Goal: Feedback & Contribution: Contribute content

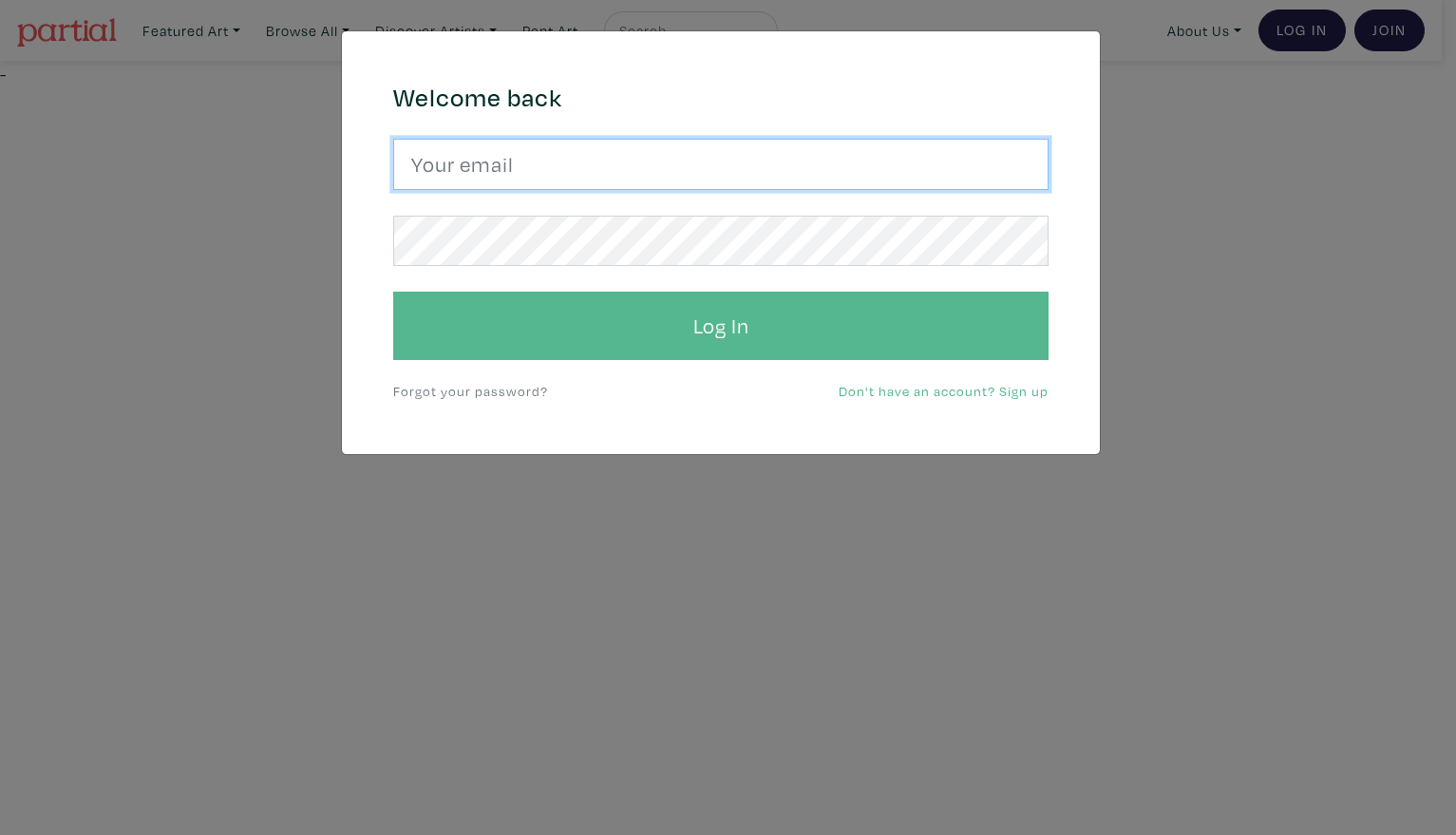
type input "Harley.yang@gmail.com"
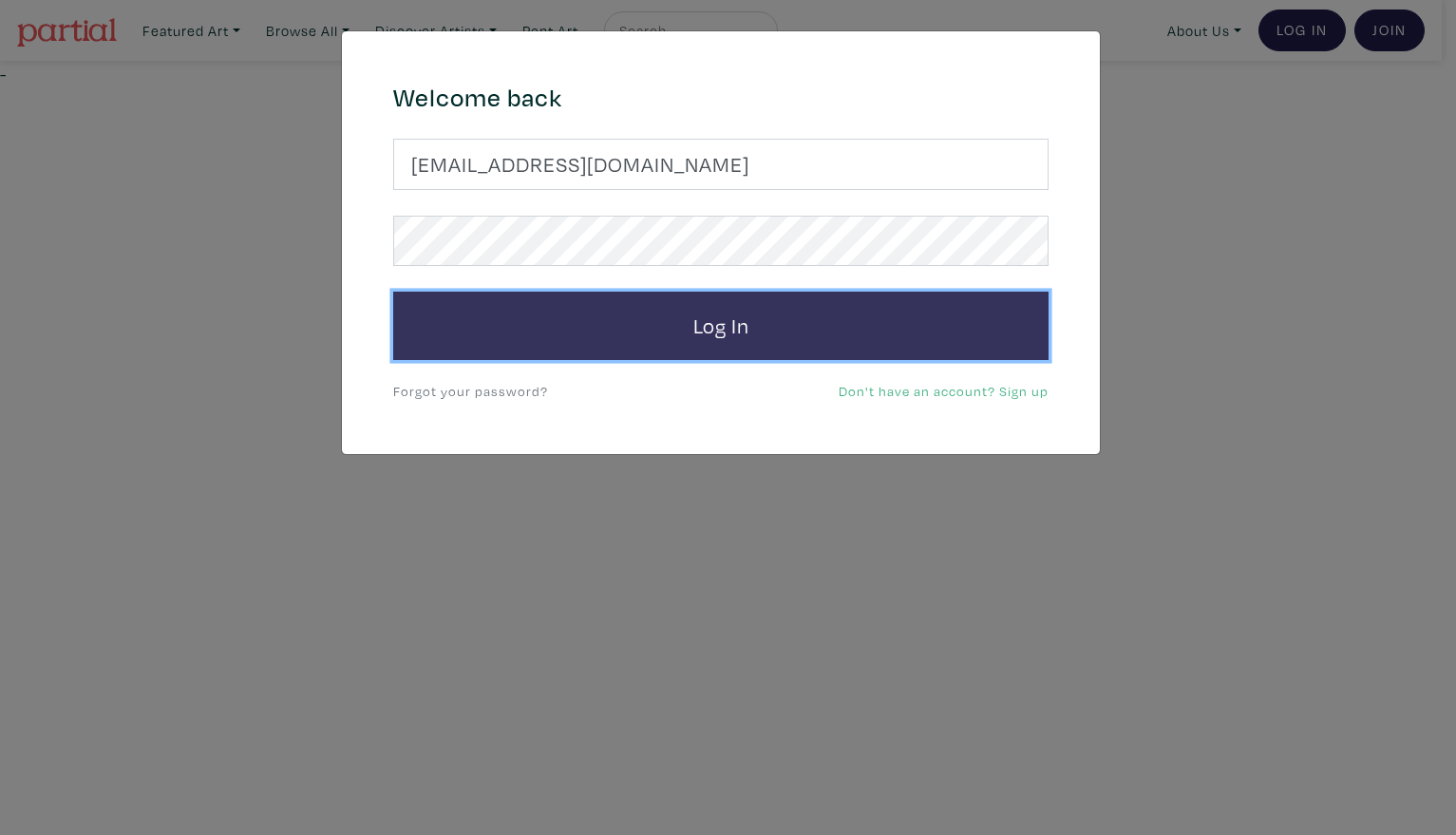
click at [887, 317] on button "Log In" at bounding box center [721, 325] width 655 height 68
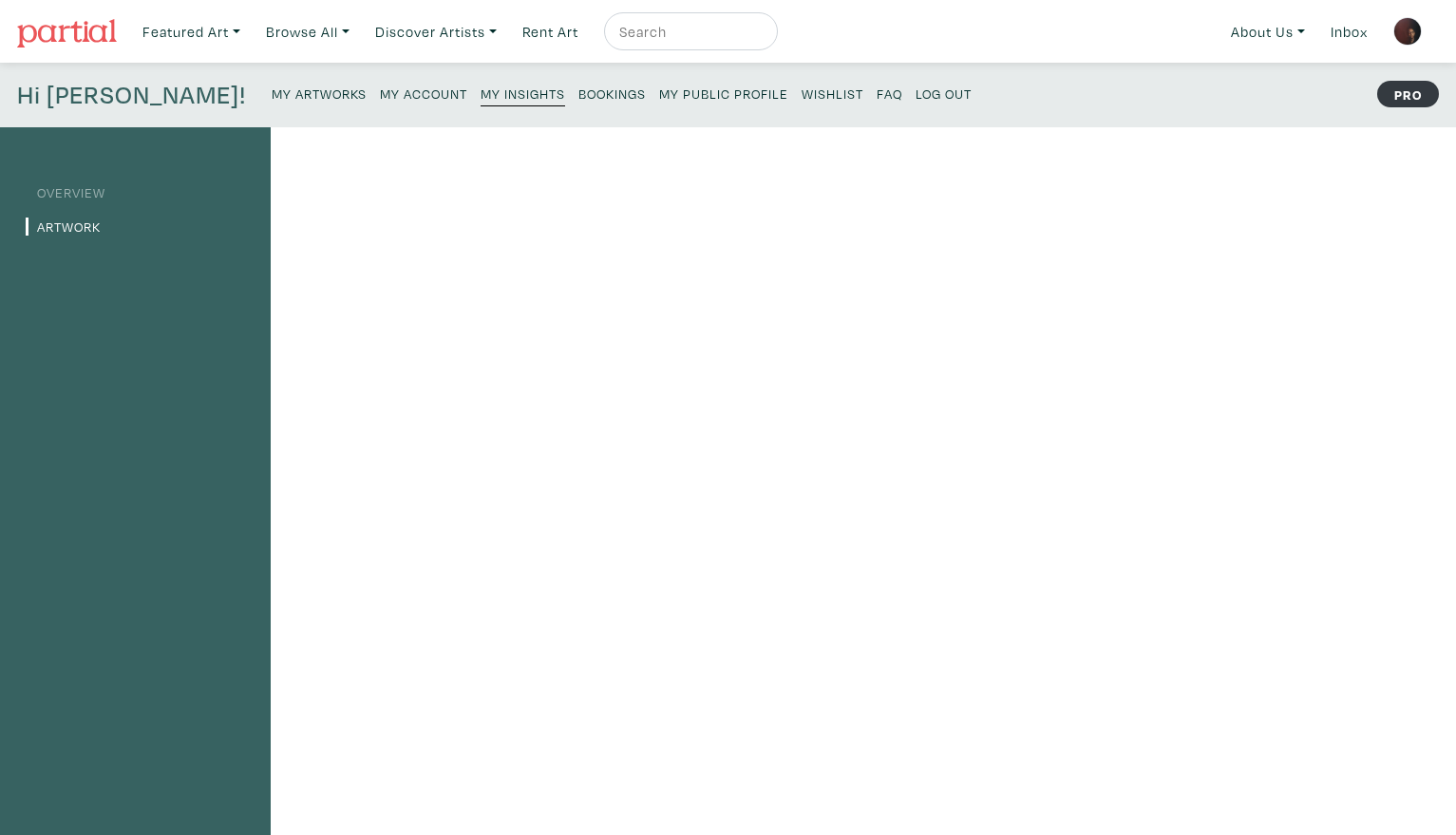
click at [272, 91] on small "My Artworks" at bounding box center [319, 93] width 95 height 18
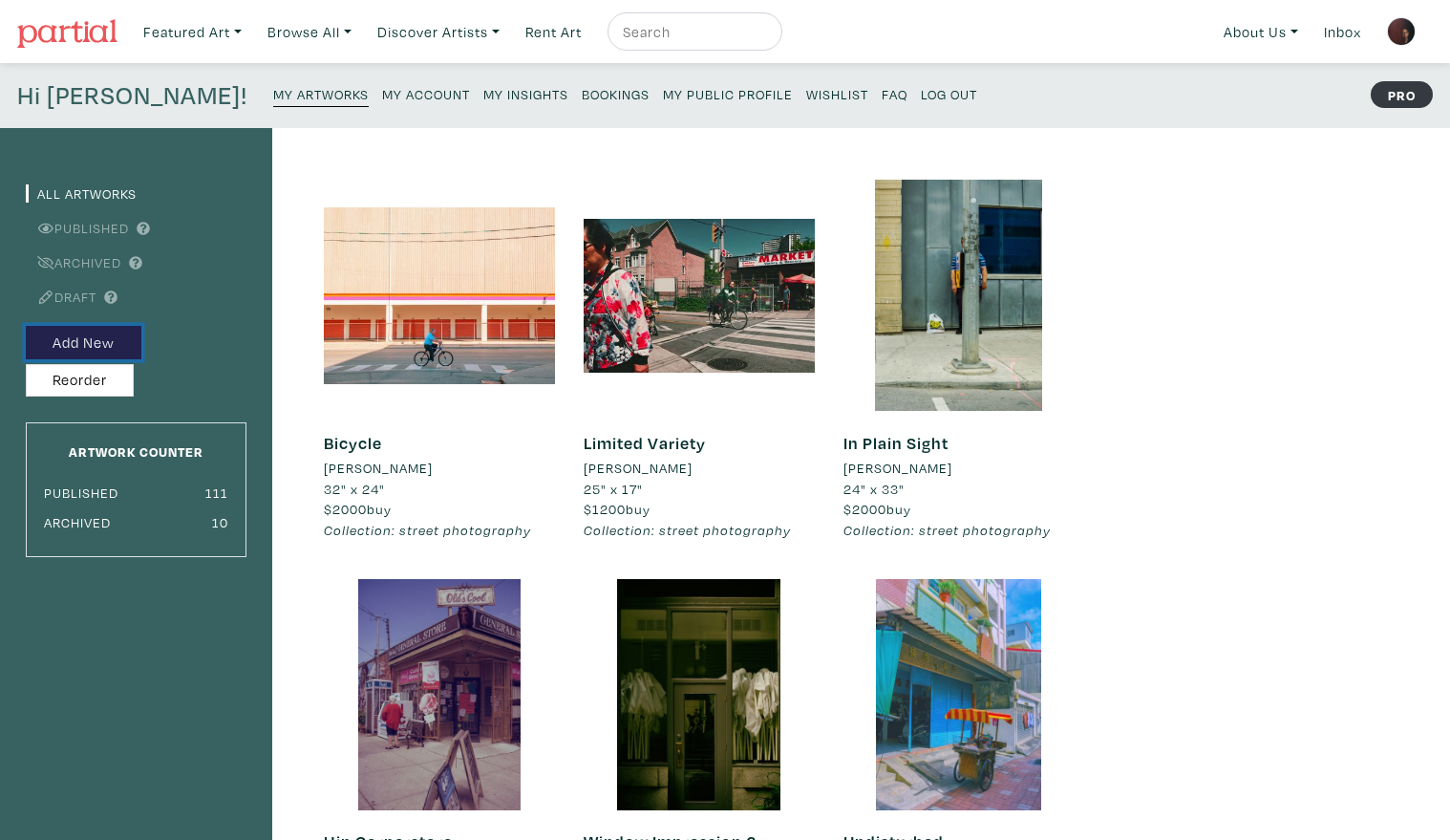
click at [95, 341] on button "Add New" at bounding box center [84, 342] width 116 height 34
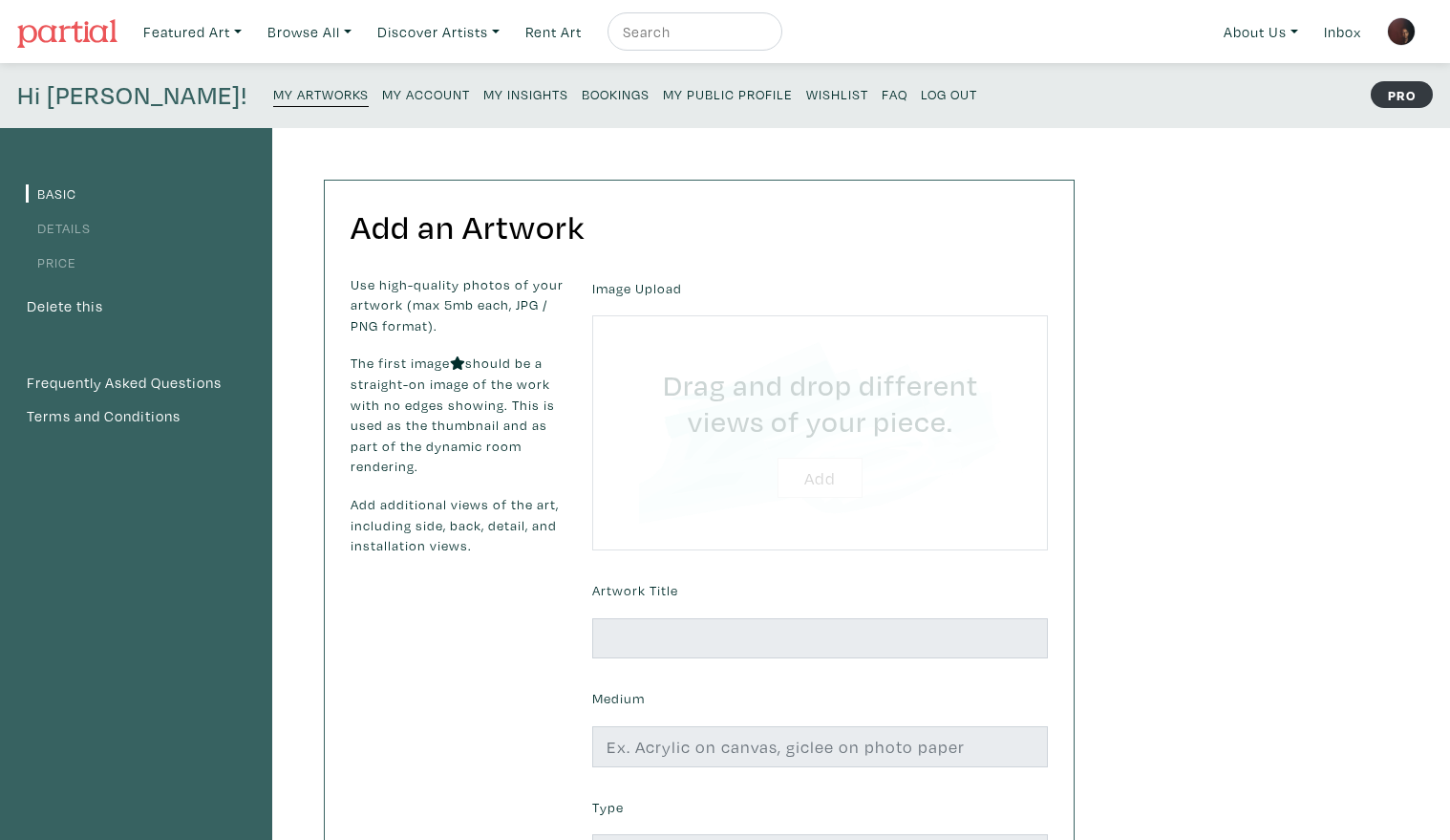
type input "C:\fakepath\R0005821 crpskw sSML hp +15clrcst pstal3.jpg"
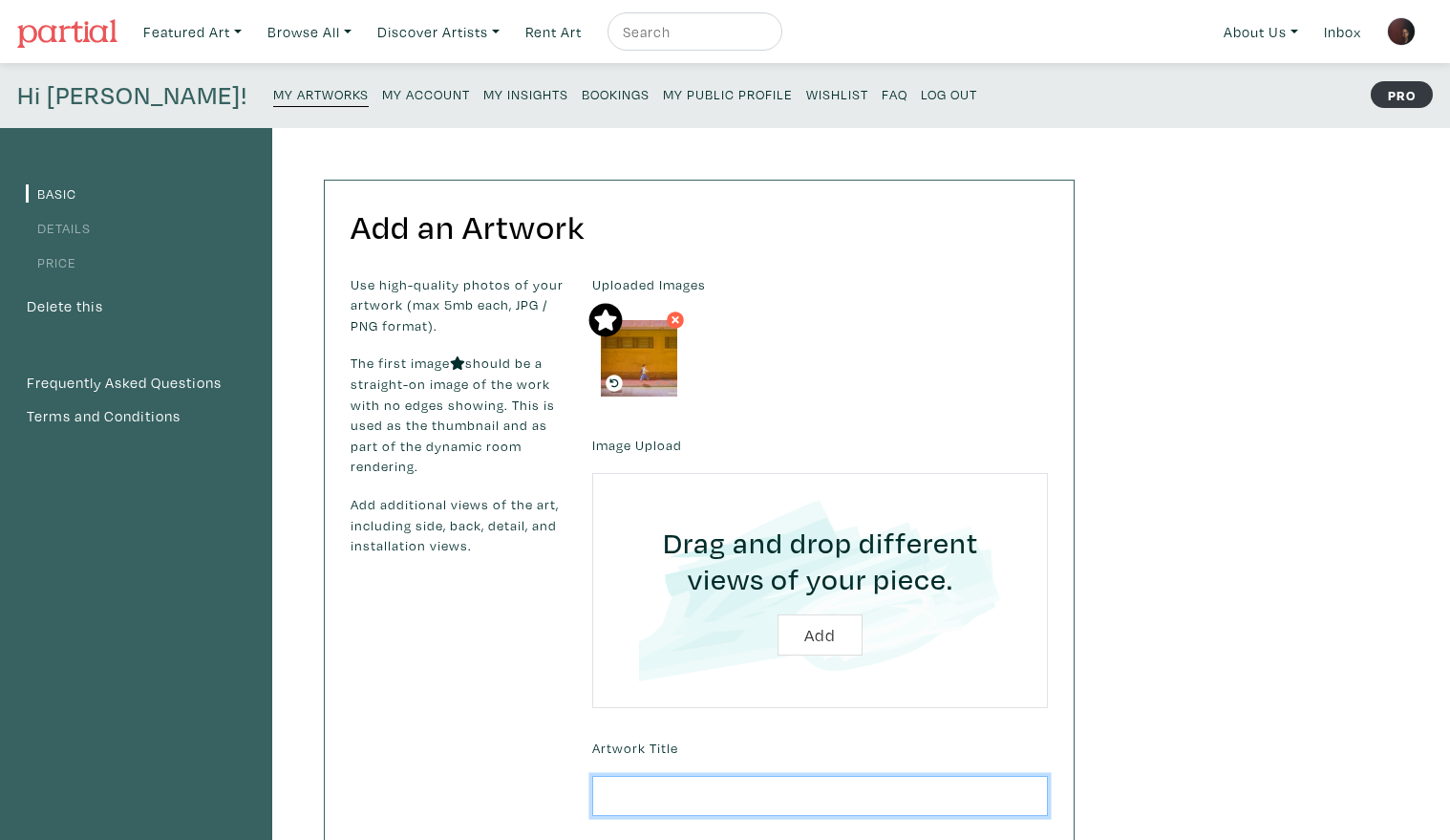
click at [751, 796] on input "text" at bounding box center [820, 796] width 456 height 41
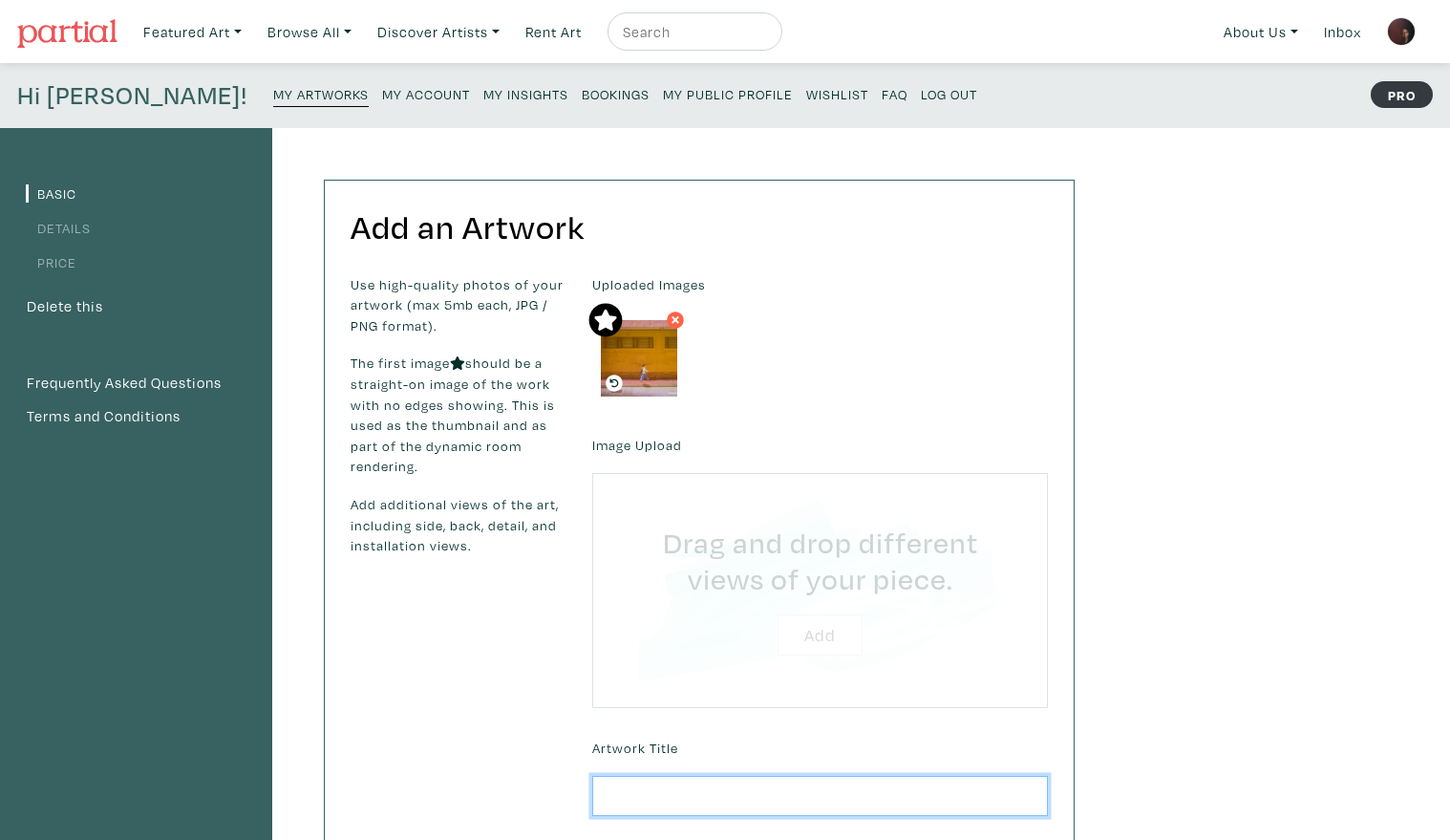
type input "C:\fakepath\R0005821 crpskw CRP34+15clrcst pstal3.jpg"
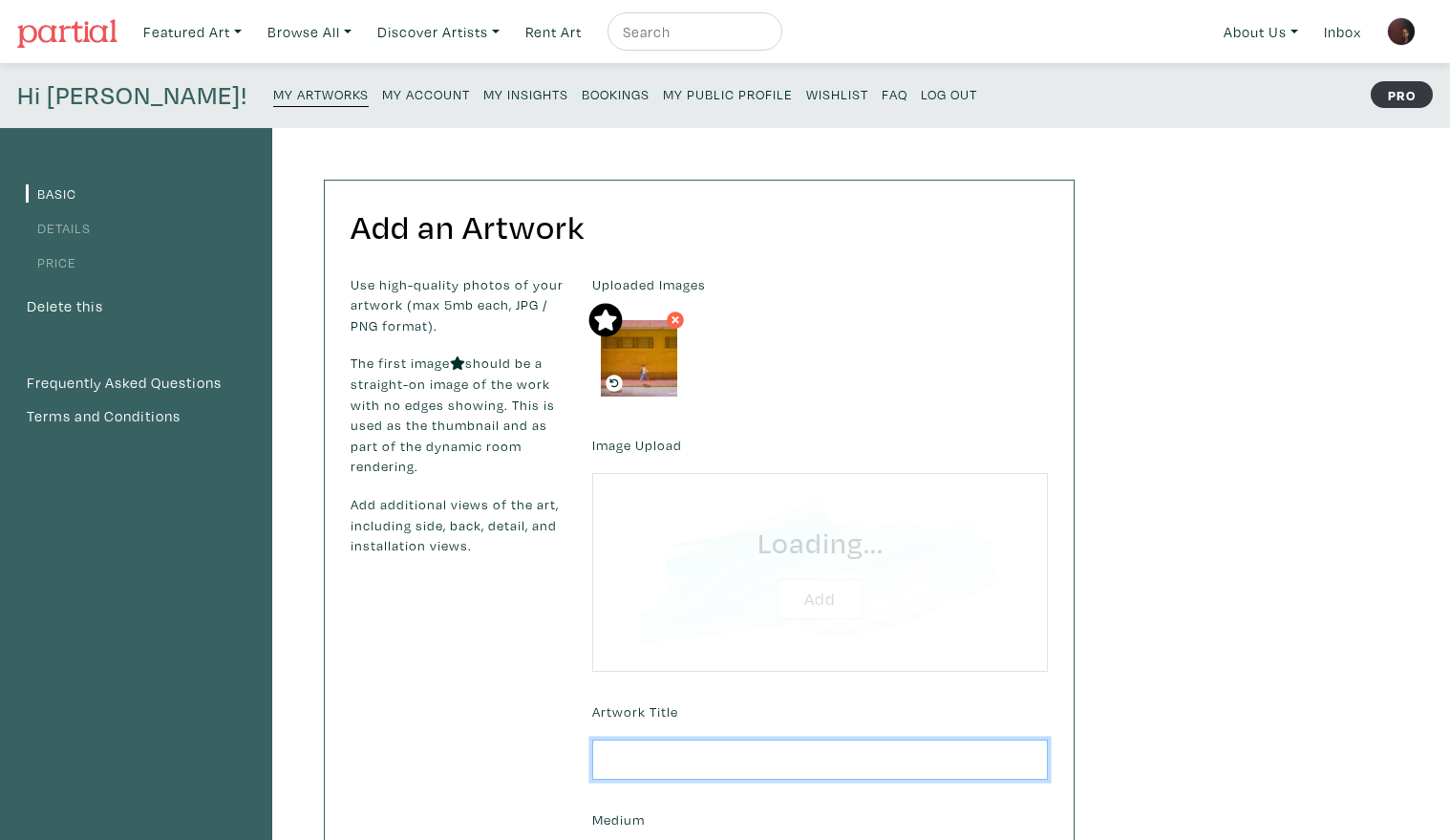
click at [888, 755] on input "text" at bounding box center [820, 760] width 456 height 41
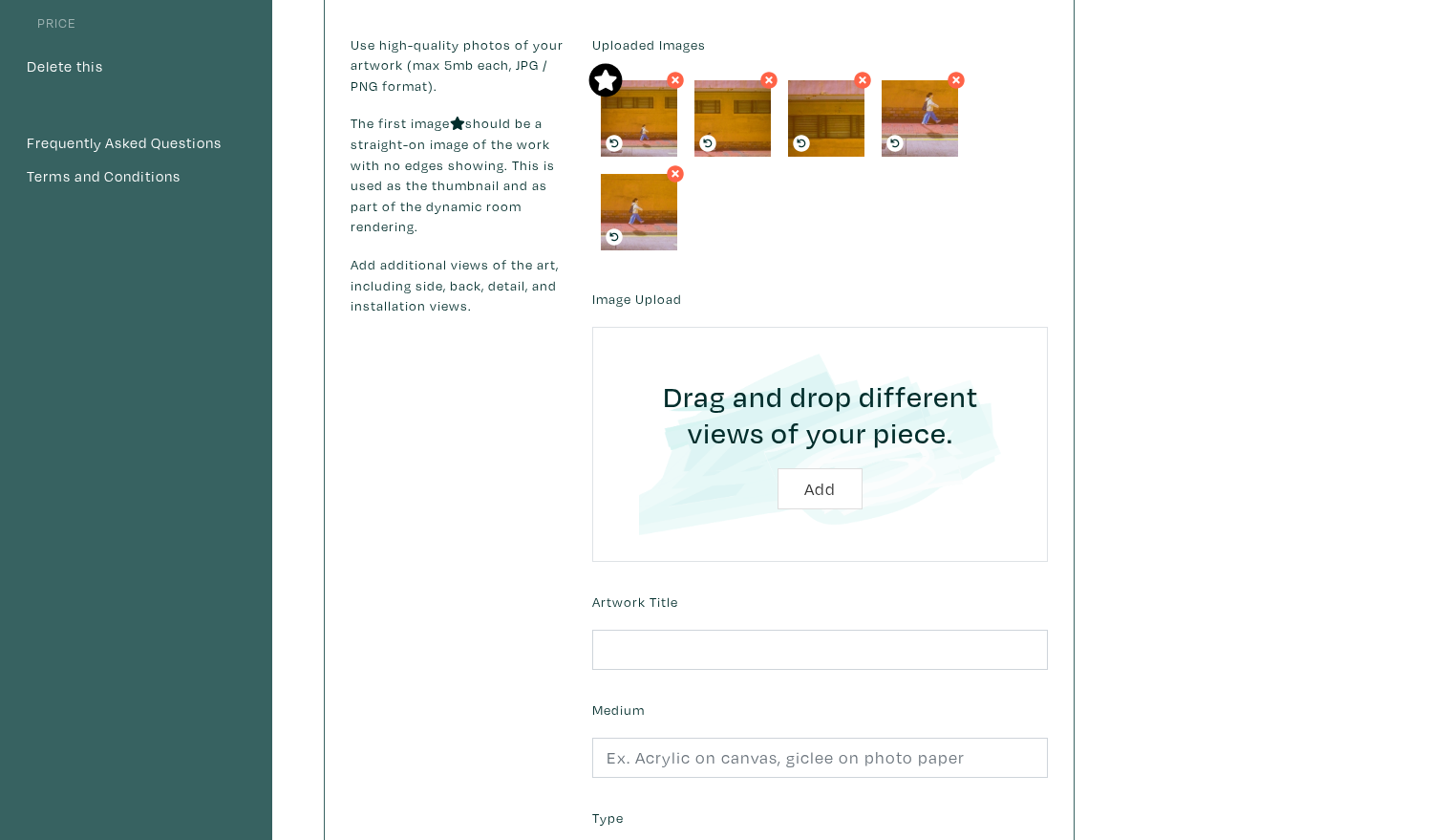
scroll to position [258, 0]
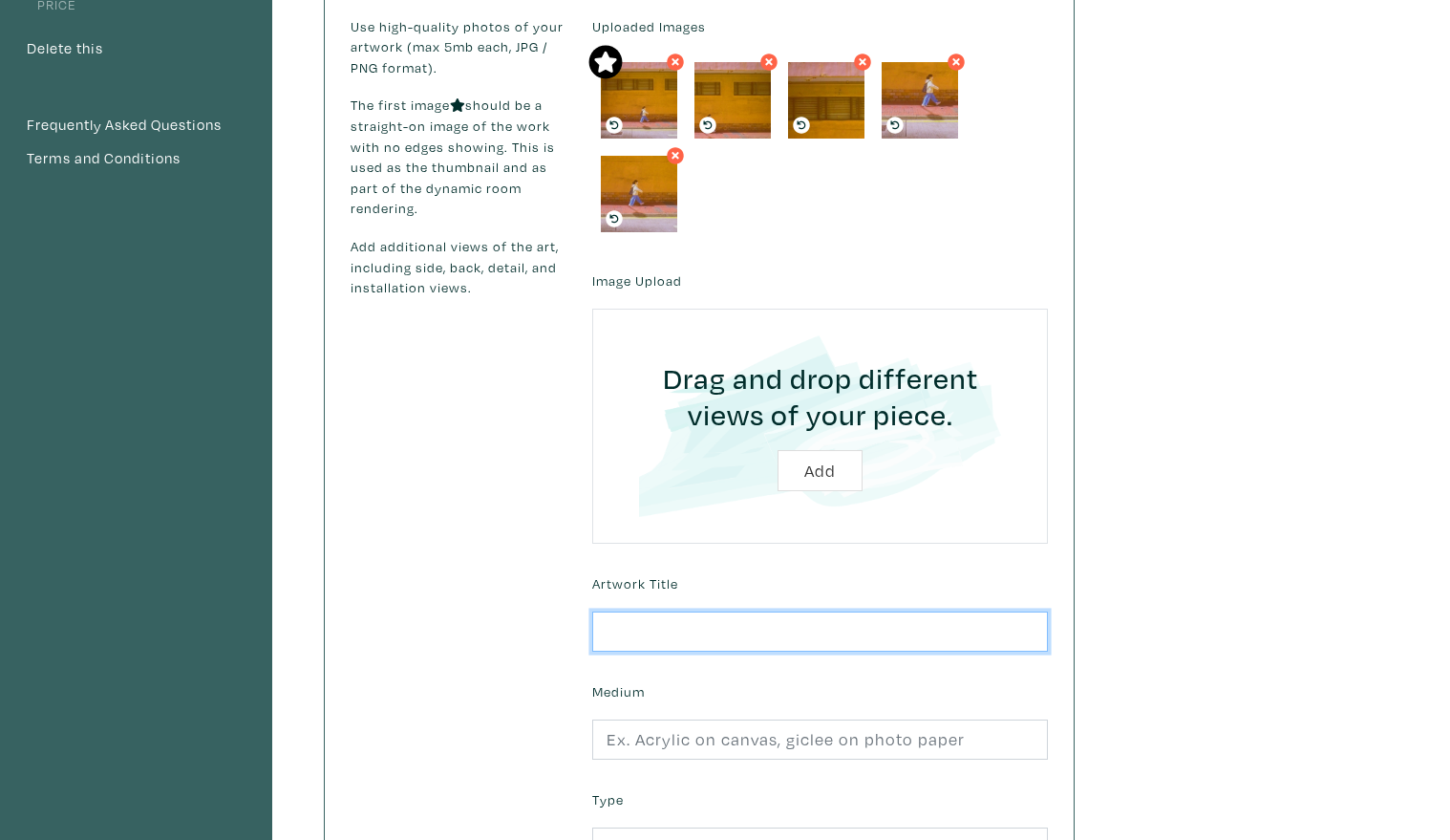
click at [841, 623] on input "text" at bounding box center [820, 632] width 456 height 41
type input "Walk"
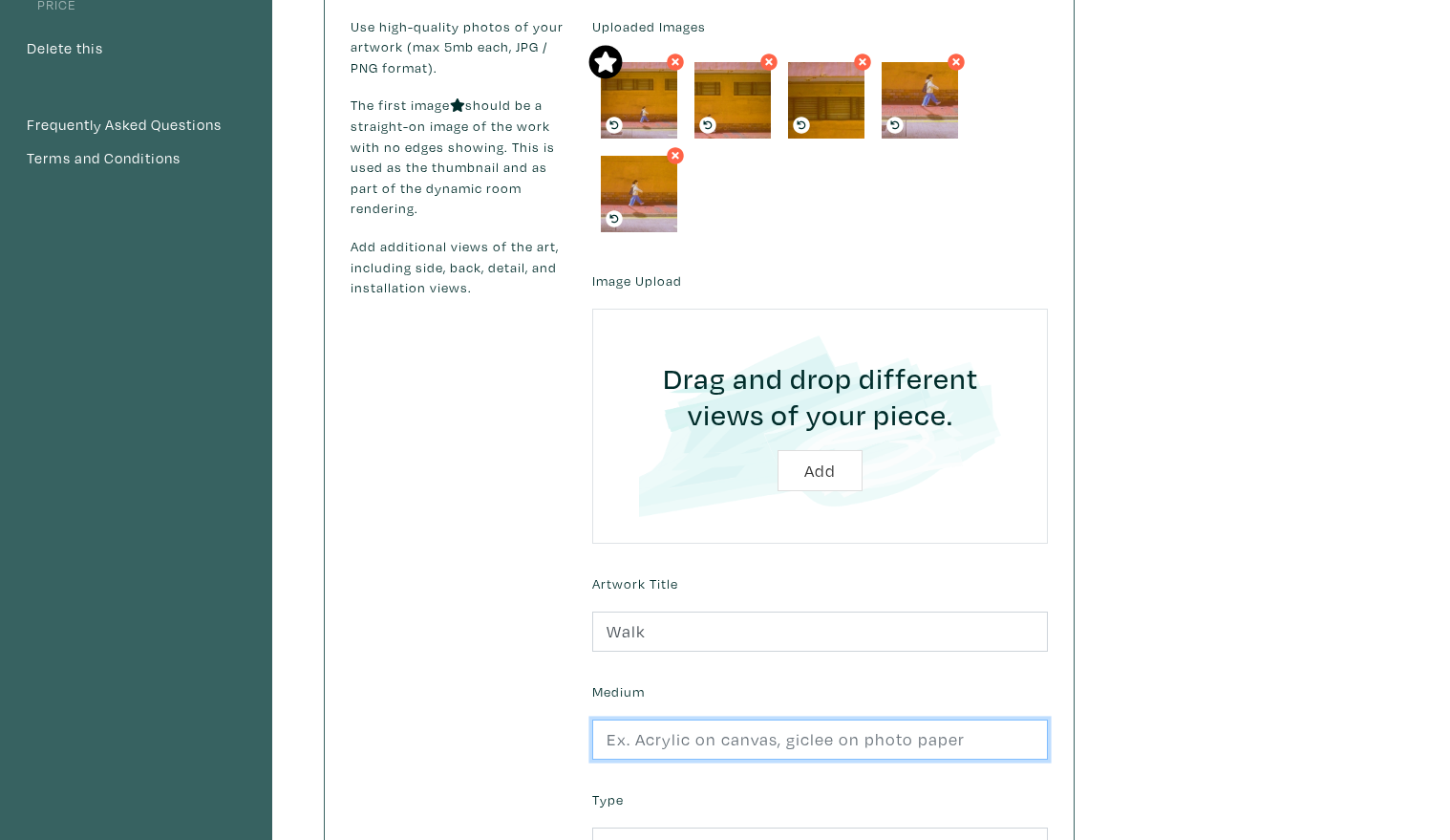
click at [786, 735] on input "text" at bounding box center [820, 740] width 456 height 41
type input "Giclee photographic paper"
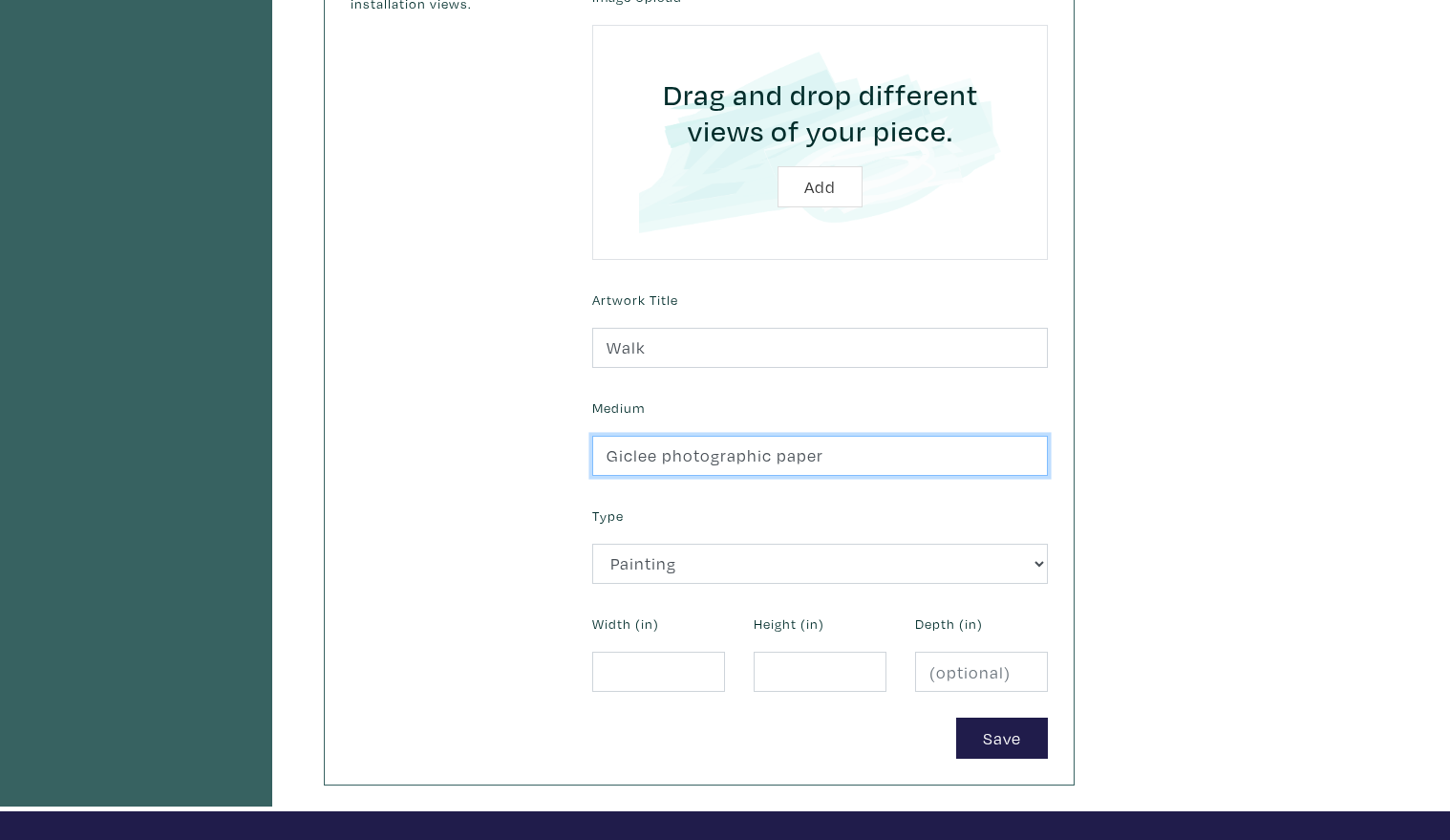
scroll to position [554, 0]
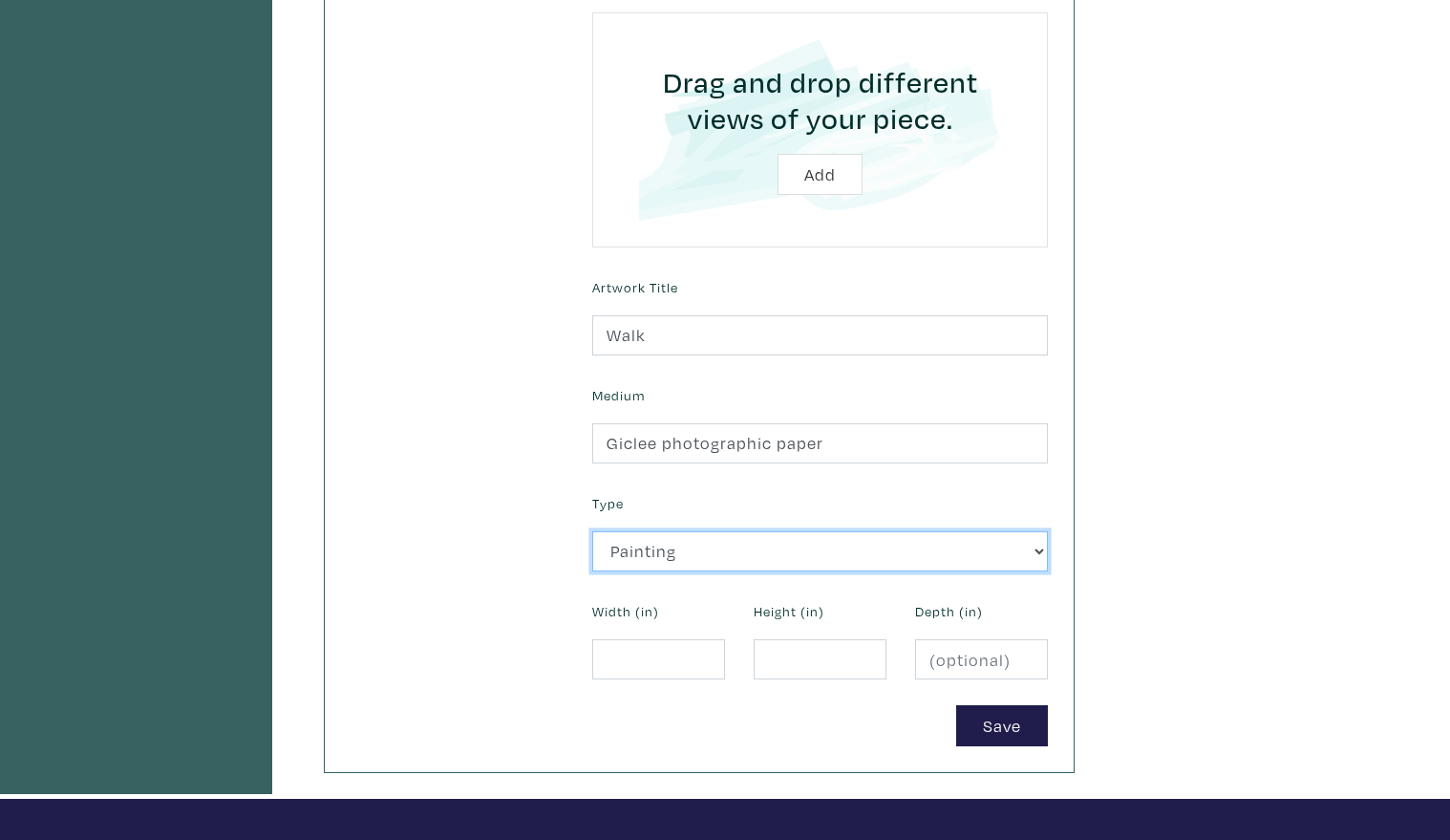
click at [861, 551] on select "2D Works Drawing / Print Painting Photography Sculpture Textile and Fibre Arts" at bounding box center [820, 551] width 456 height 41
select select "187"
click at [593, 531] on select "2D Works Drawing / Print Painting Photography Sculpture Textile and Fibre Arts" at bounding box center [820, 551] width 456 height 41
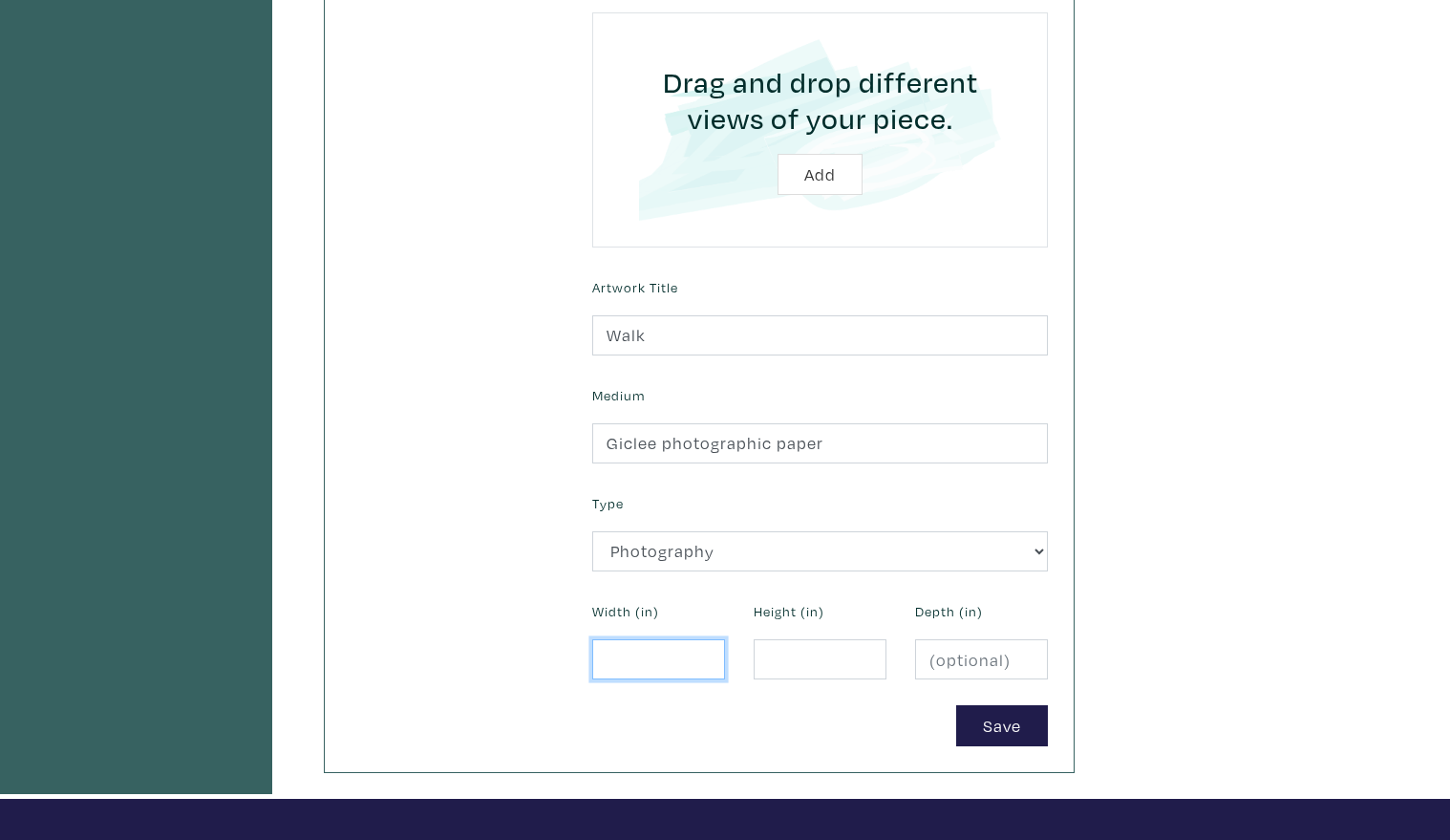
click at [668, 663] on input "number" at bounding box center [659, 659] width 133 height 41
type input "34"
click at [782, 665] on input "number" at bounding box center [820, 659] width 133 height 41
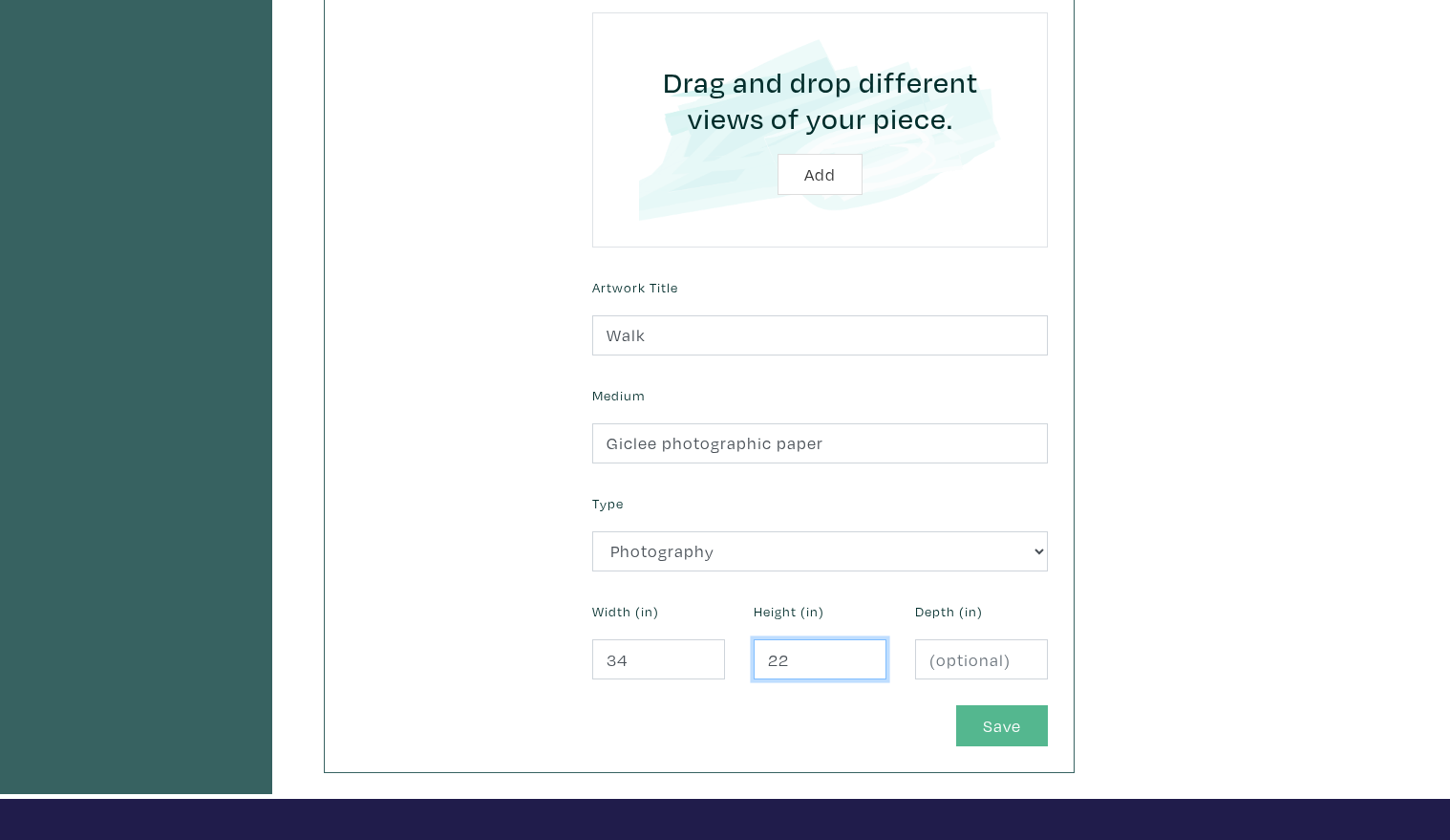
type input "22"
click at [980, 731] on button "Save" at bounding box center [1002, 725] width 92 height 41
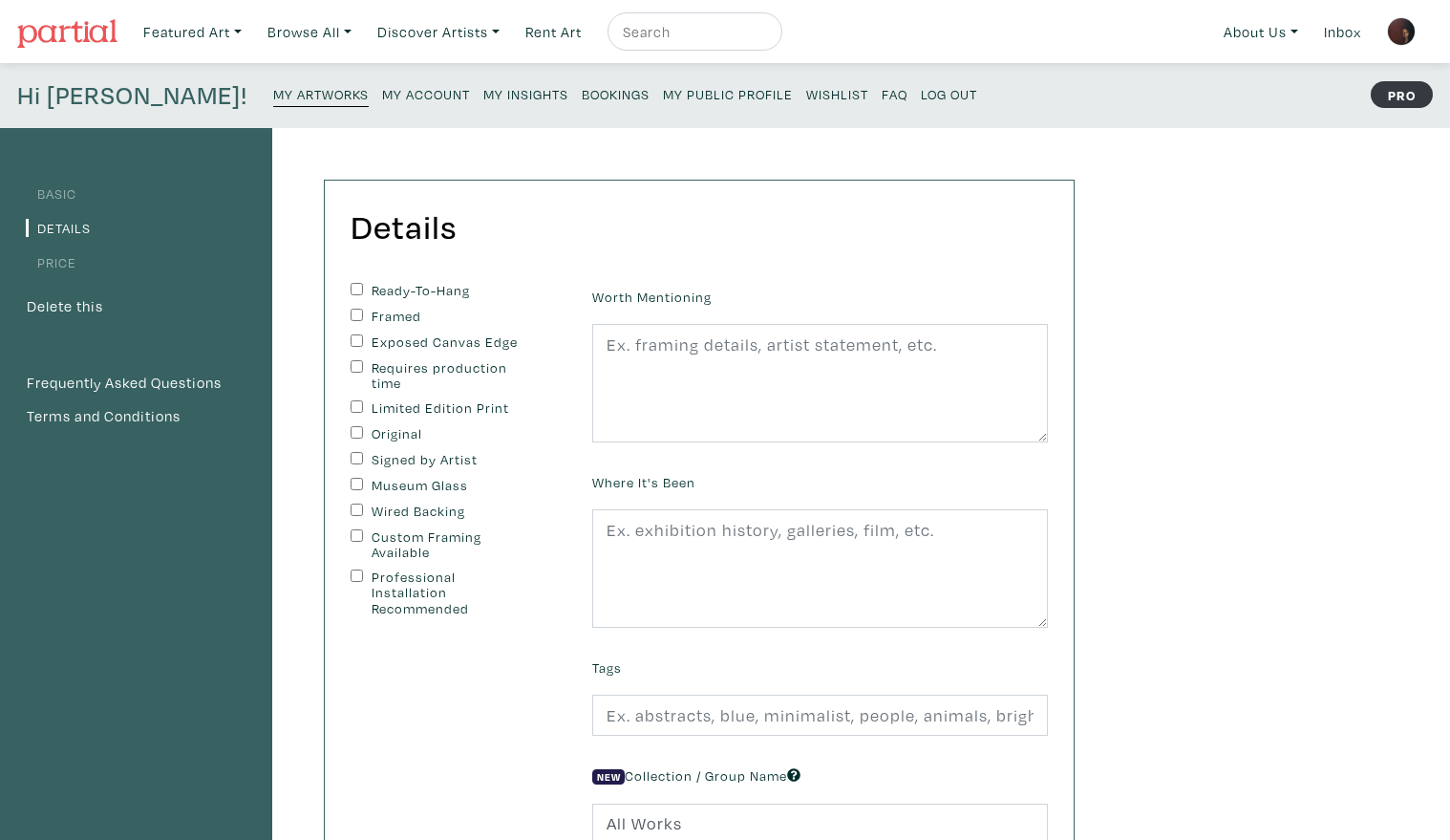
click at [351, 363] on input "Requires production time" at bounding box center [356, 366] width 13 height 13
checkbox input "true"
click at [353, 508] on input "Wired Backing" at bounding box center [356, 510] width 13 height 13
checkbox input "true"
click at [354, 536] on input "Custom Framing Available" at bounding box center [356, 535] width 13 height 13
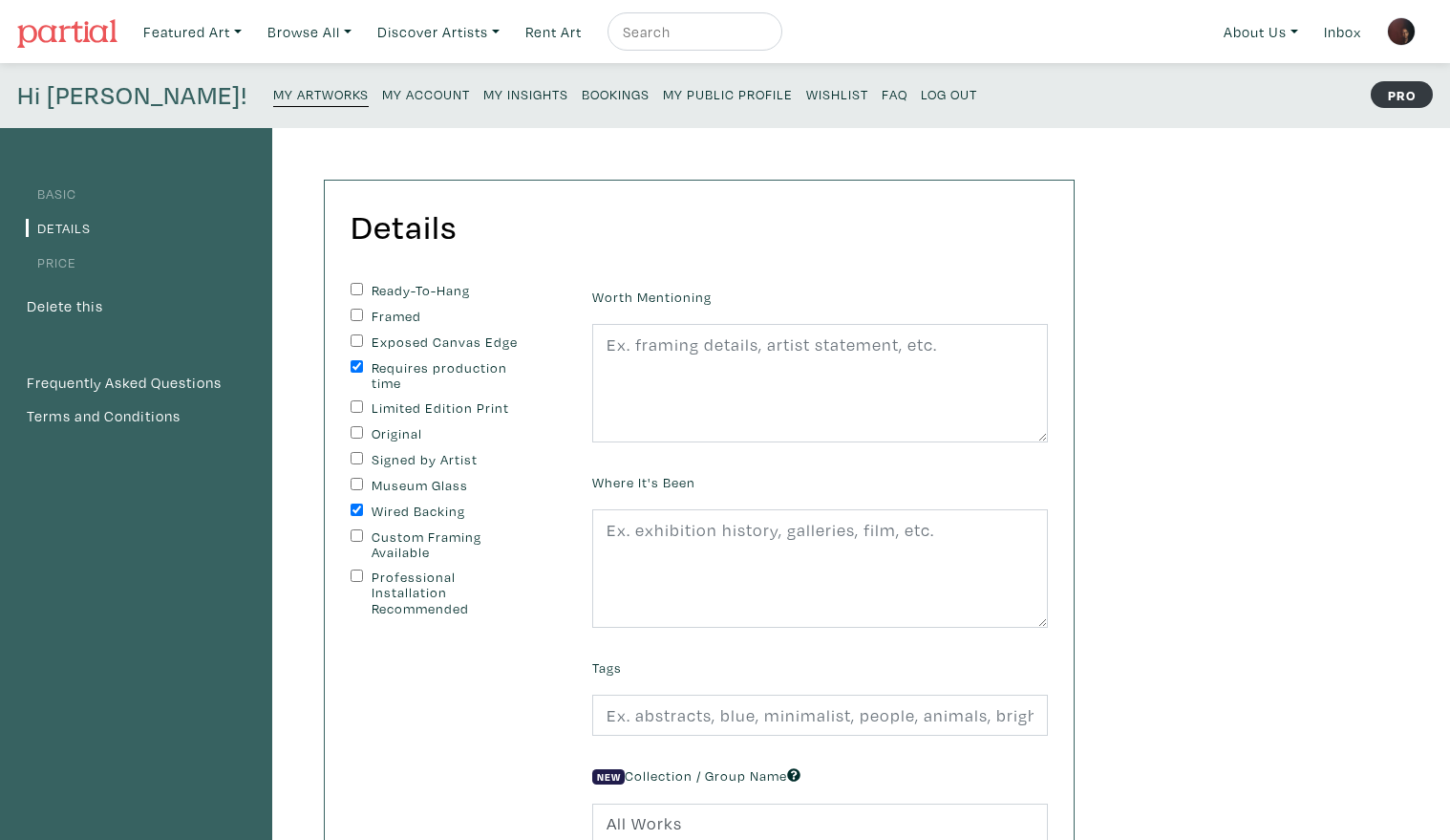
checkbox input "true"
click at [706, 363] on textarea at bounding box center [820, 382] width 456 height 118
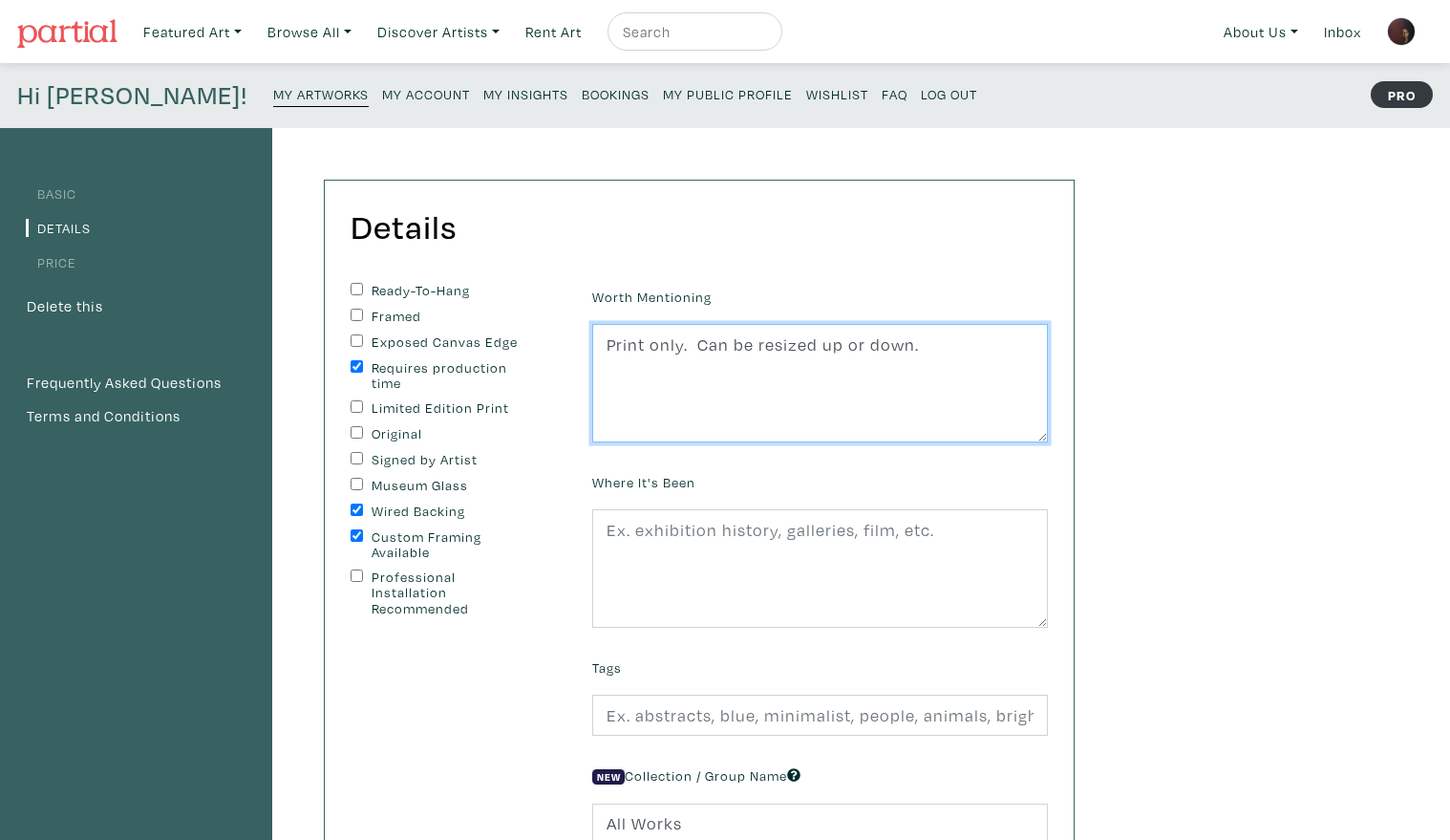
type textarea "Print only. Can be resized up or down."
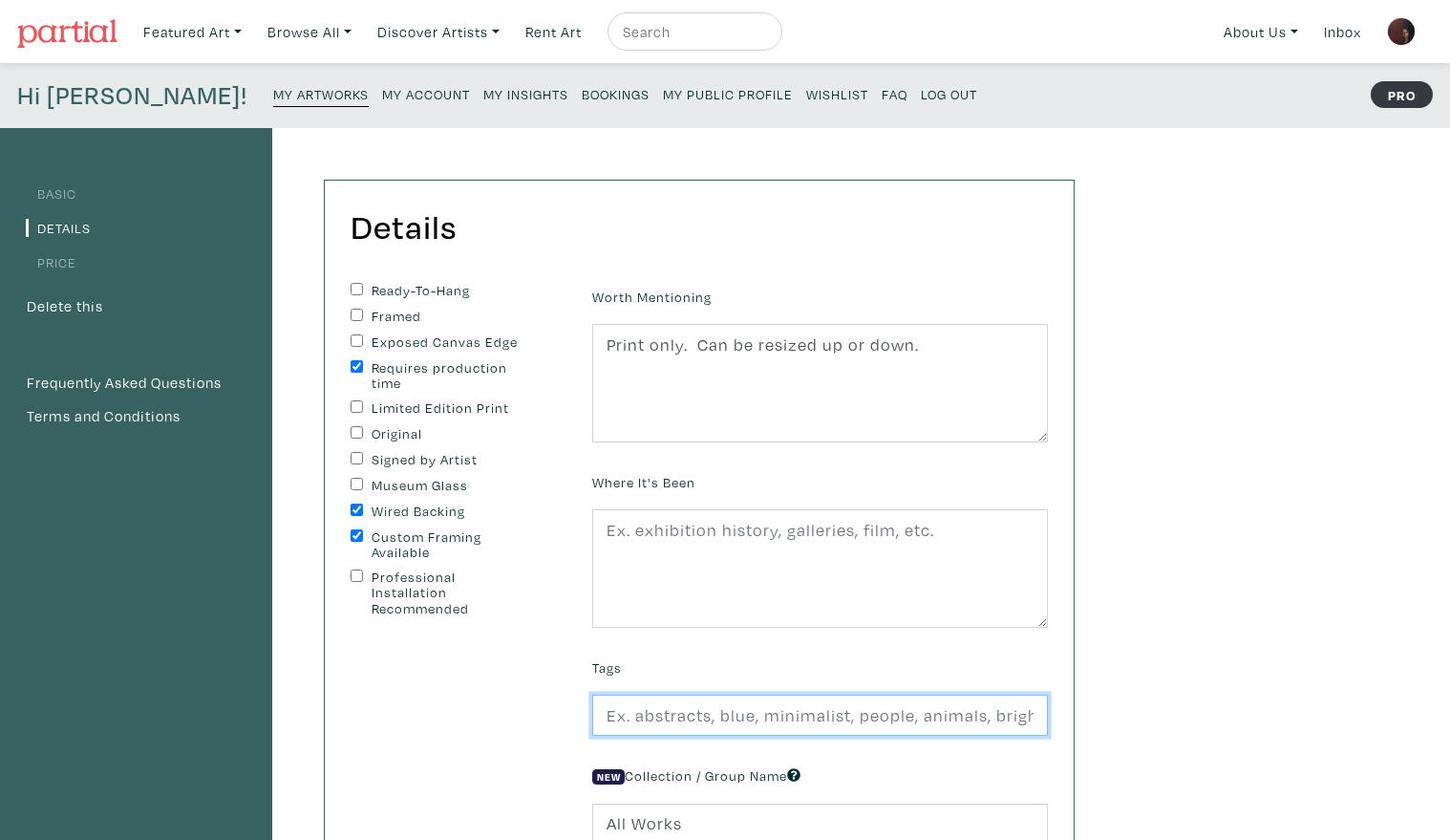
click at [708, 714] on input "text" at bounding box center [820, 715] width 456 height 41
type input "cityscape, street photography, urban life"
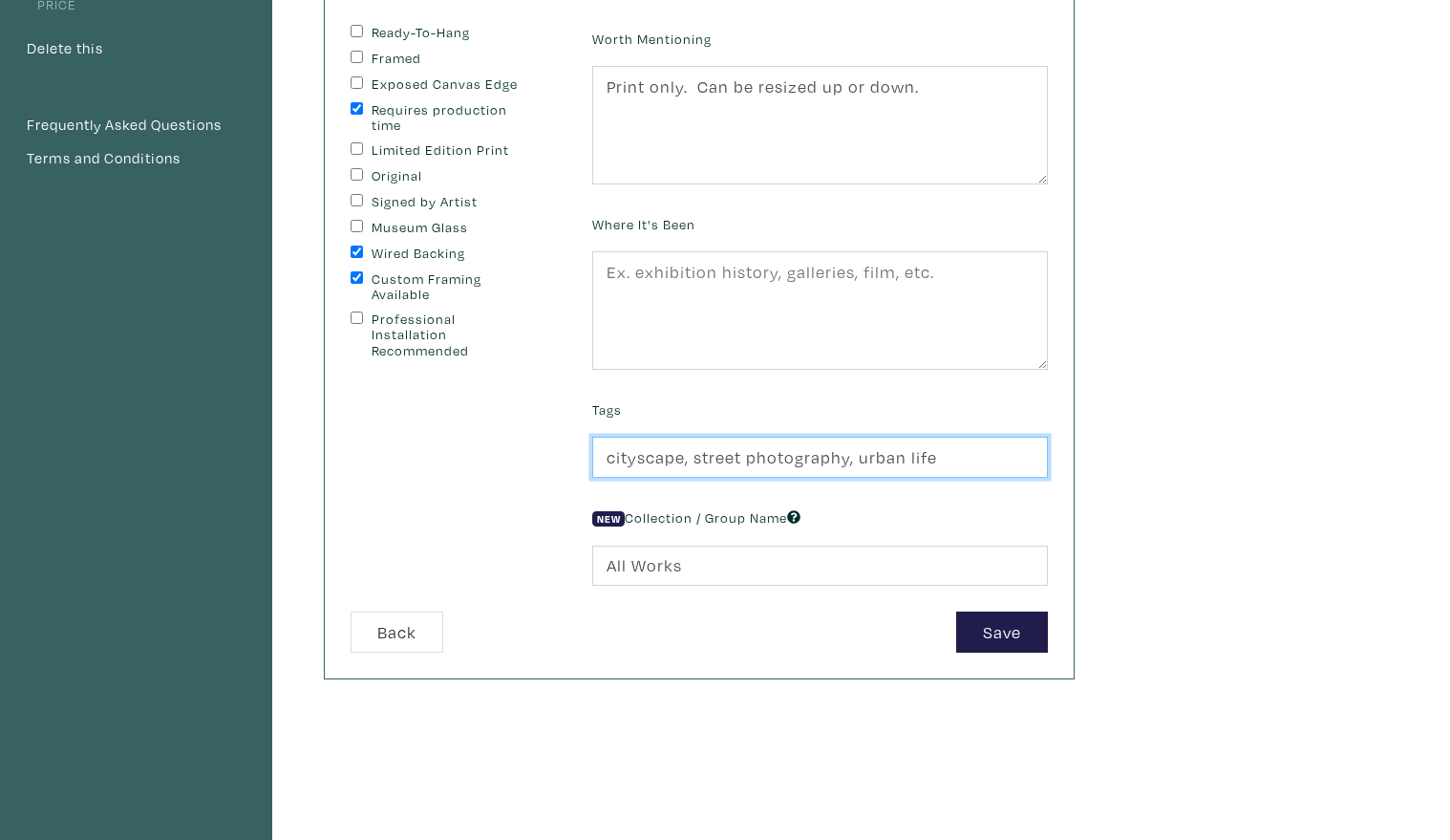
scroll to position [267, 0]
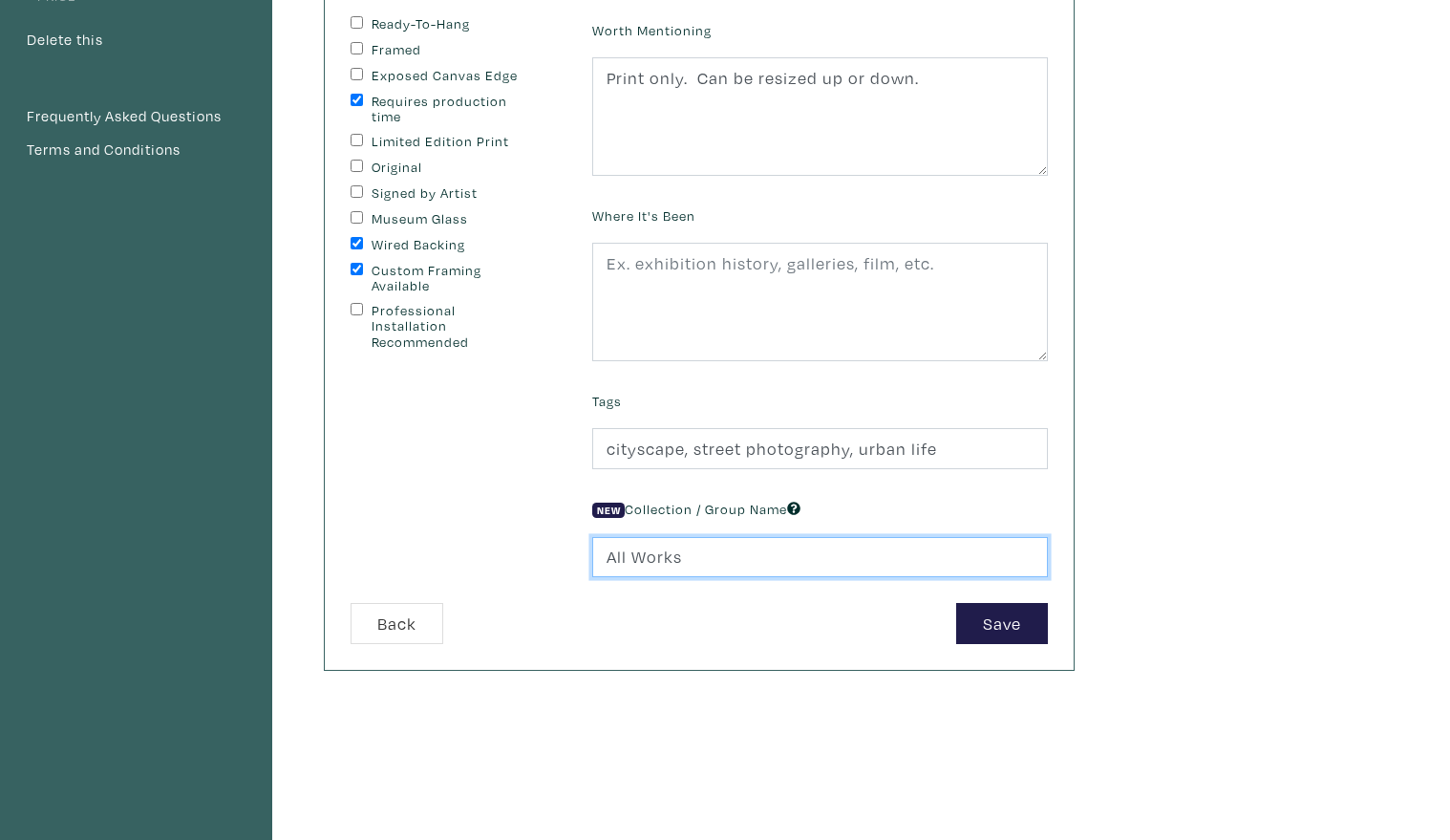
click at [834, 558] on input "All Works" at bounding box center [820, 557] width 456 height 41
type input "A"
type input "street photography"
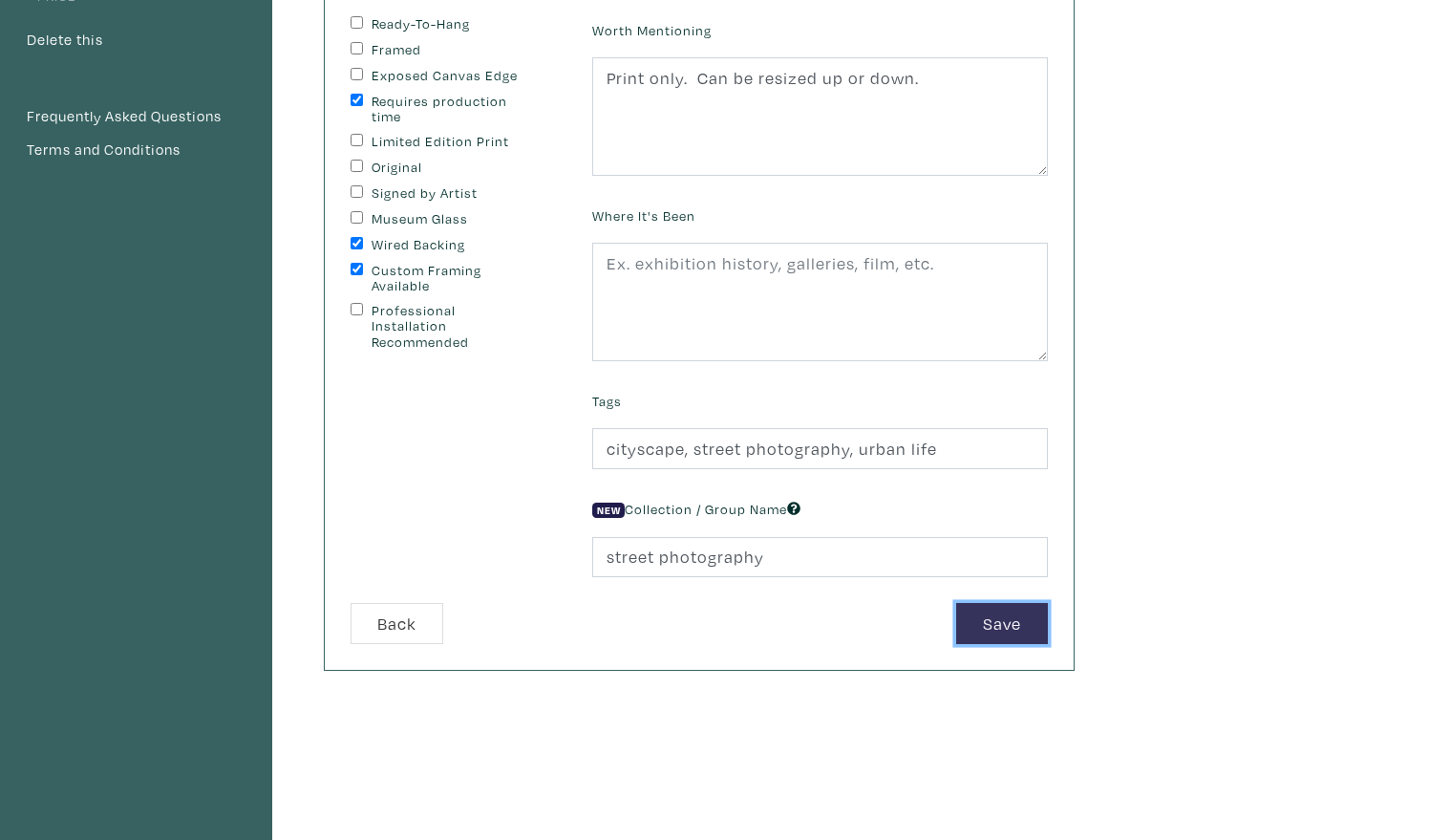
click at [985, 623] on button "Save" at bounding box center [1002, 623] width 92 height 41
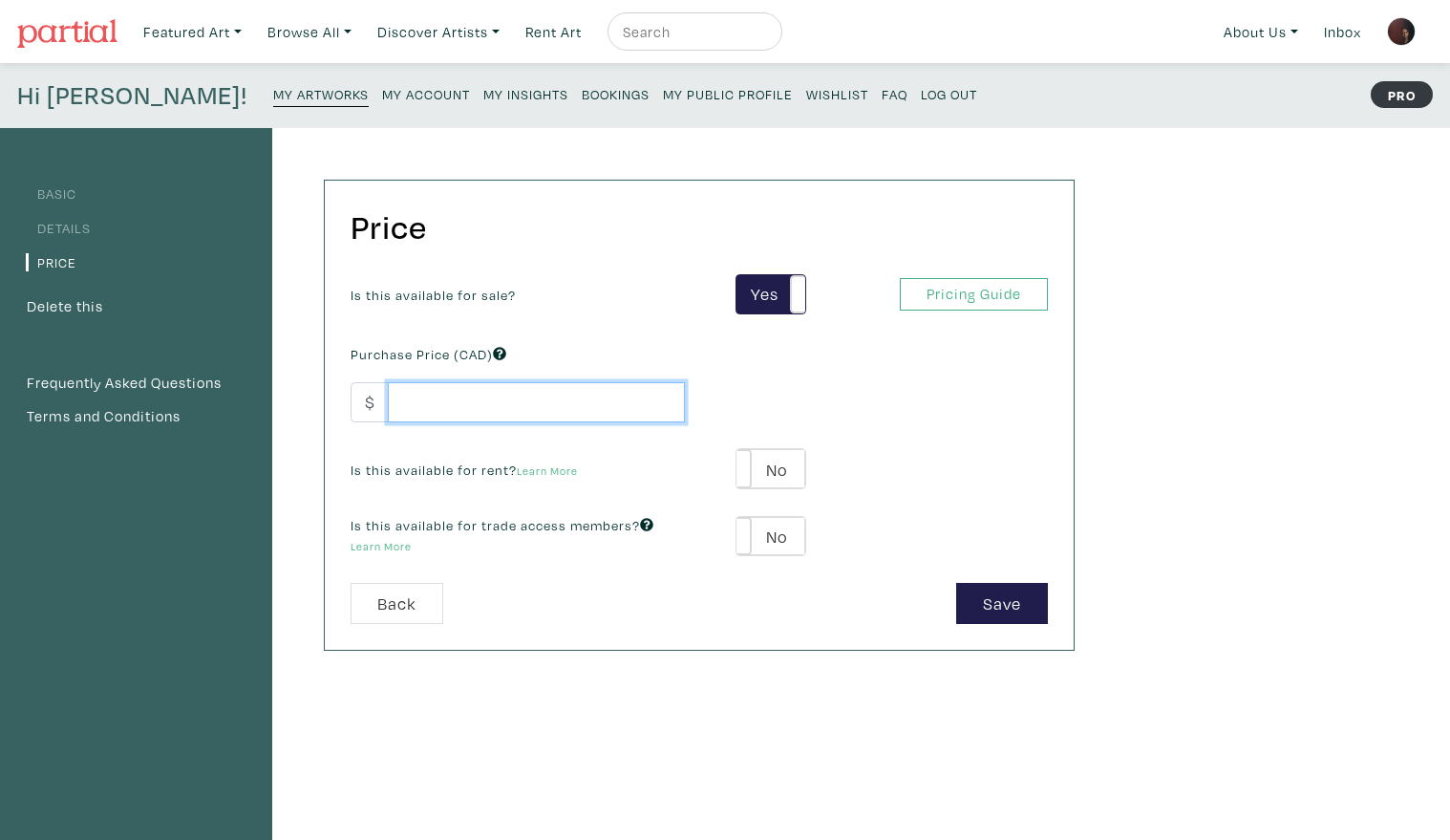
click at [550, 407] on input "number" at bounding box center [537, 403] width 297 height 41
type input "10800"
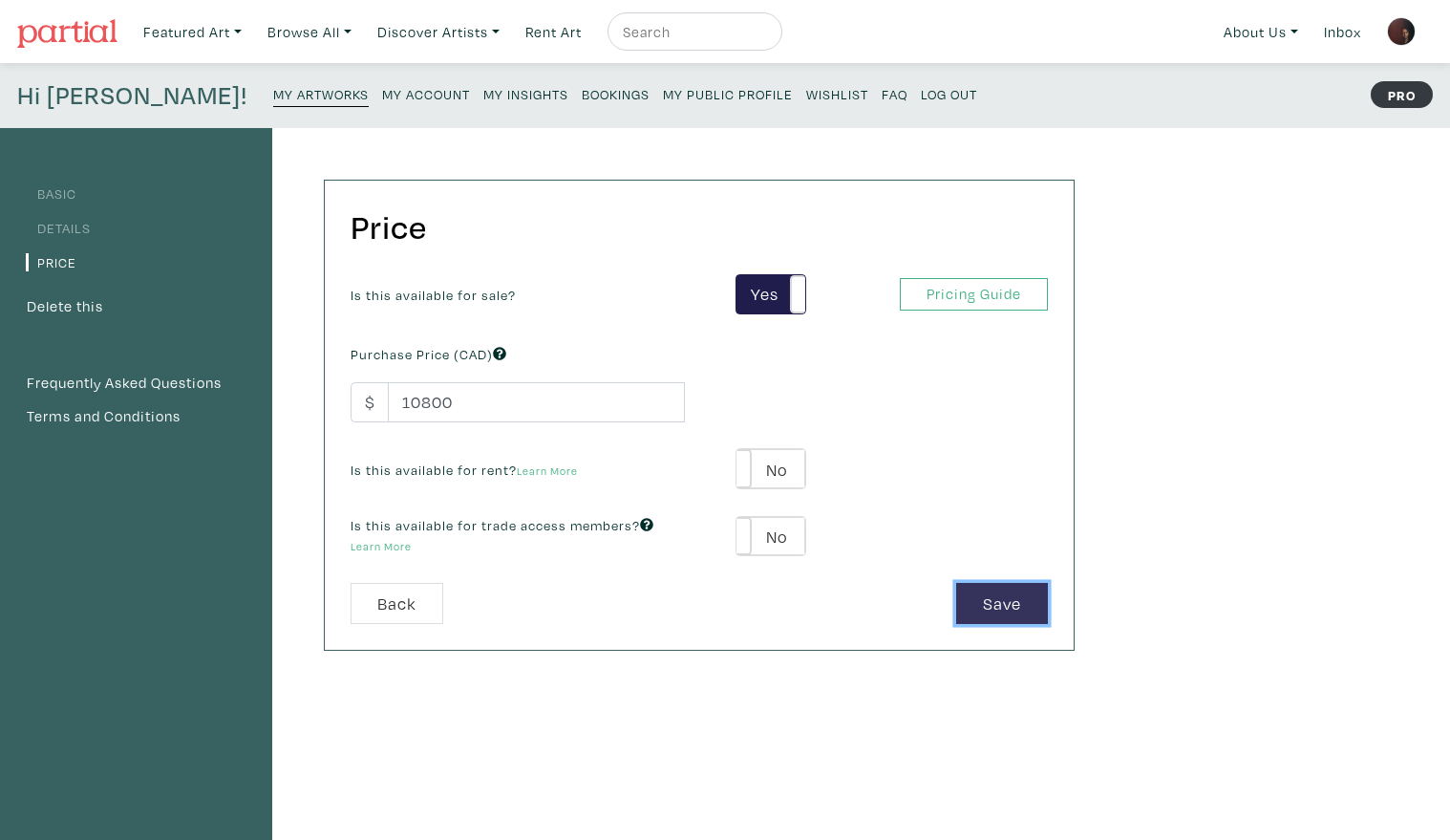
click at [990, 601] on button "Save" at bounding box center [1002, 603] width 92 height 41
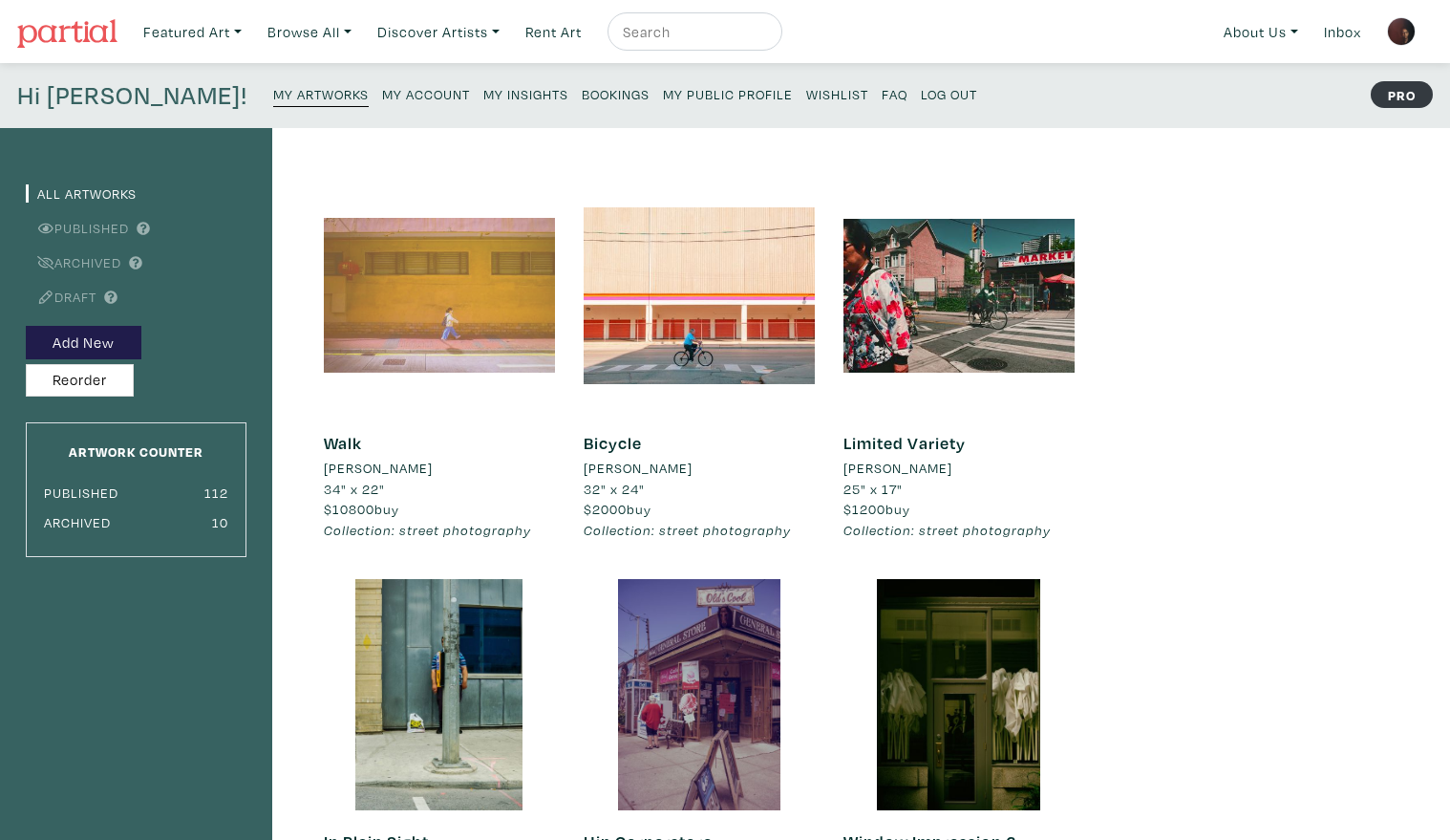
click at [435, 328] on div at bounding box center [439, 295] width 231 height 231
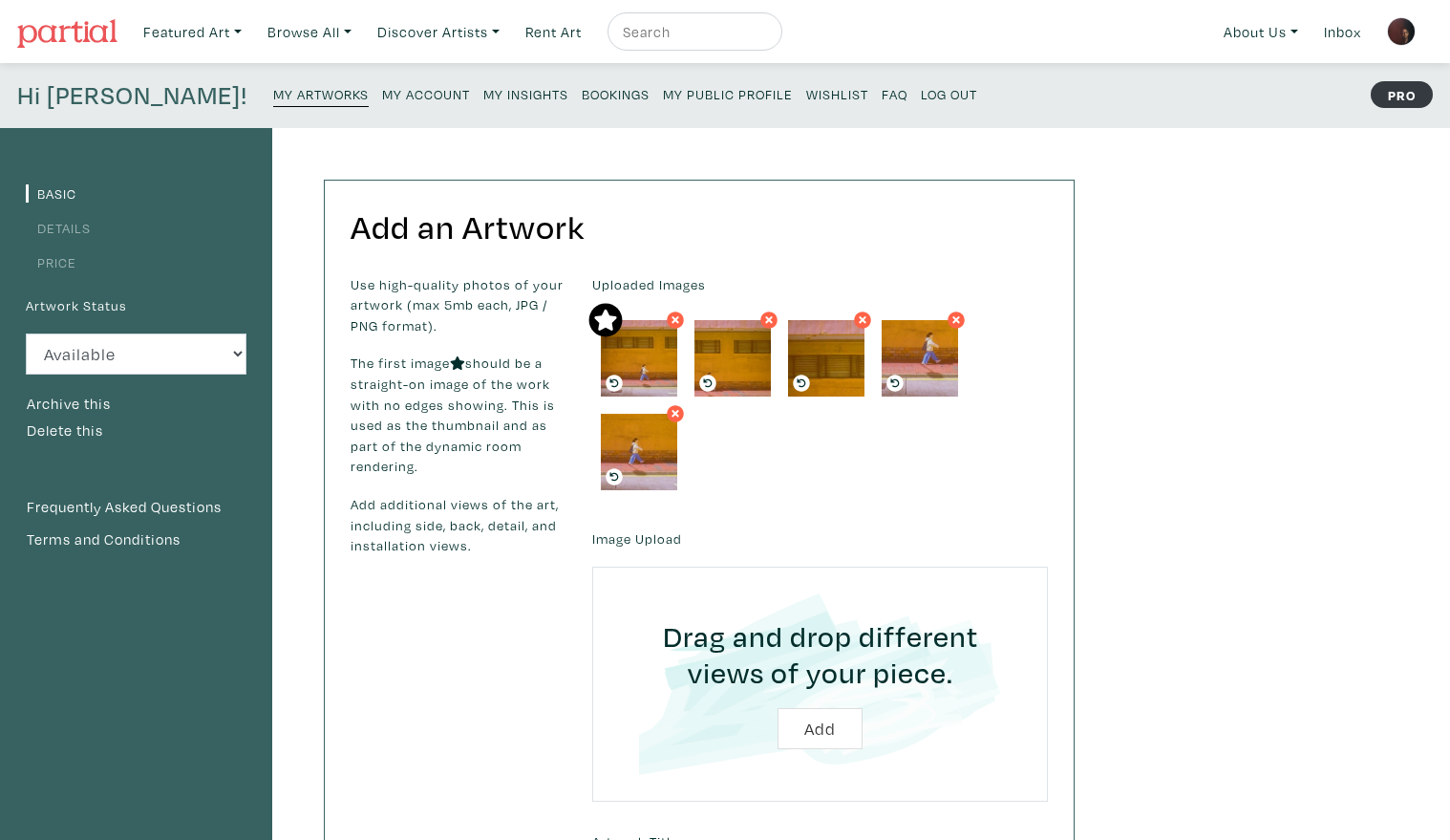
scroll to position [735, 0]
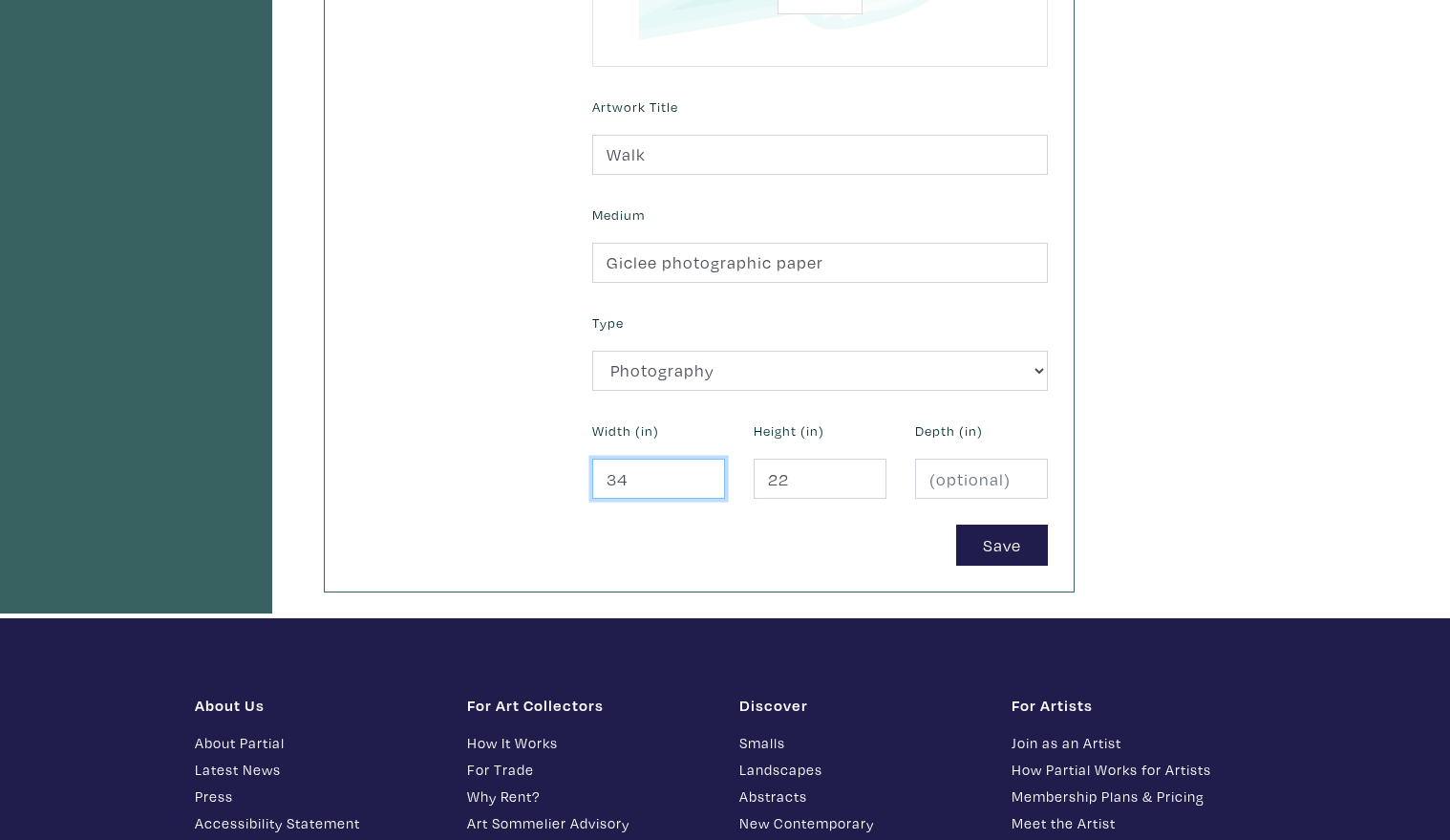
click at [667, 483] on input "34" at bounding box center [659, 479] width 133 height 41
type input "36"
click at [800, 480] on input "22" at bounding box center [820, 479] width 133 height 41
type input "24"
click at [997, 555] on button "Save" at bounding box center [1002, 544] width 92 height 41
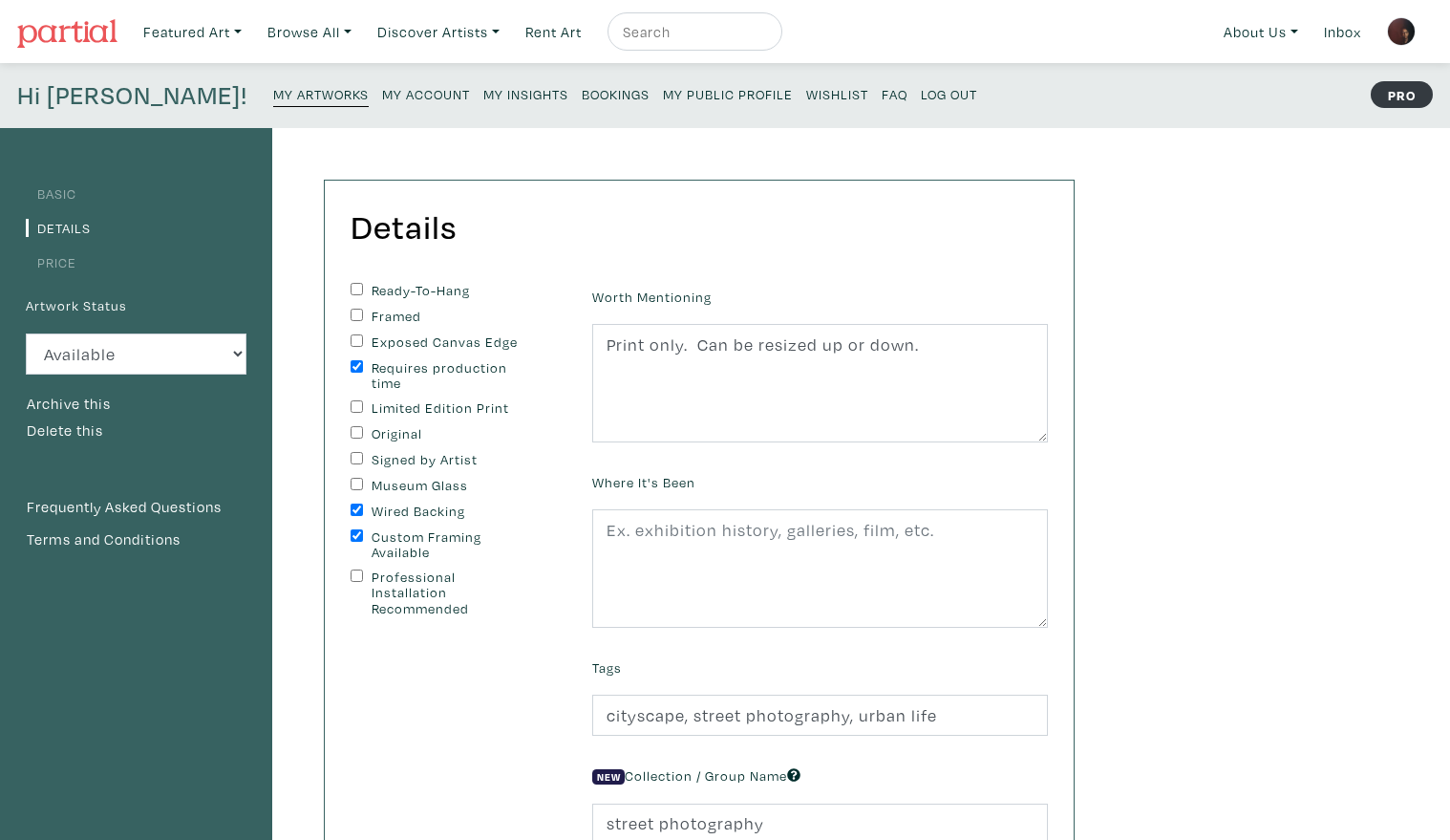
scroll to position [735, 0]
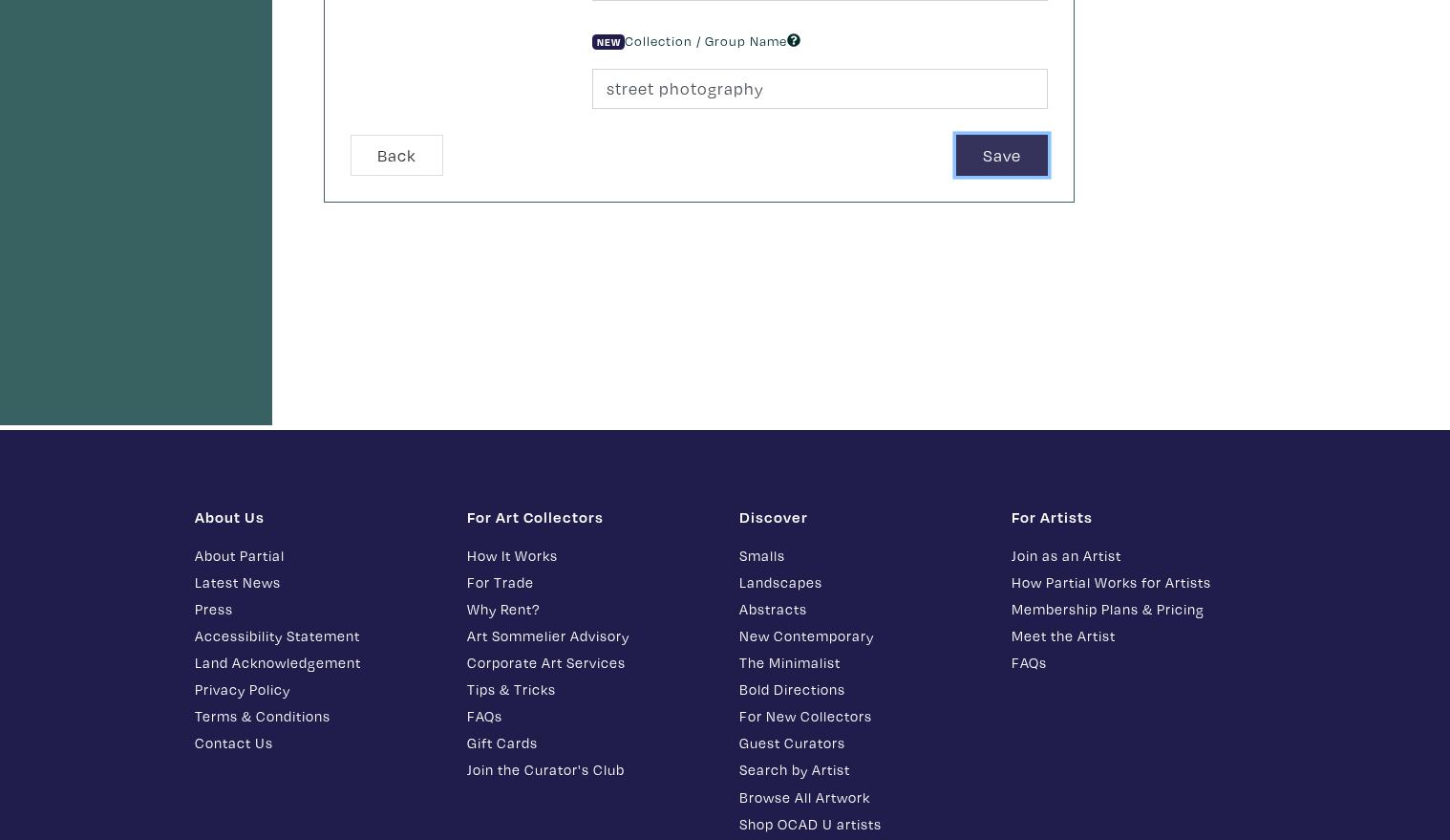
click at [997, 162] on button "Save" at bounding box center [1002, 155] width 92 height 41
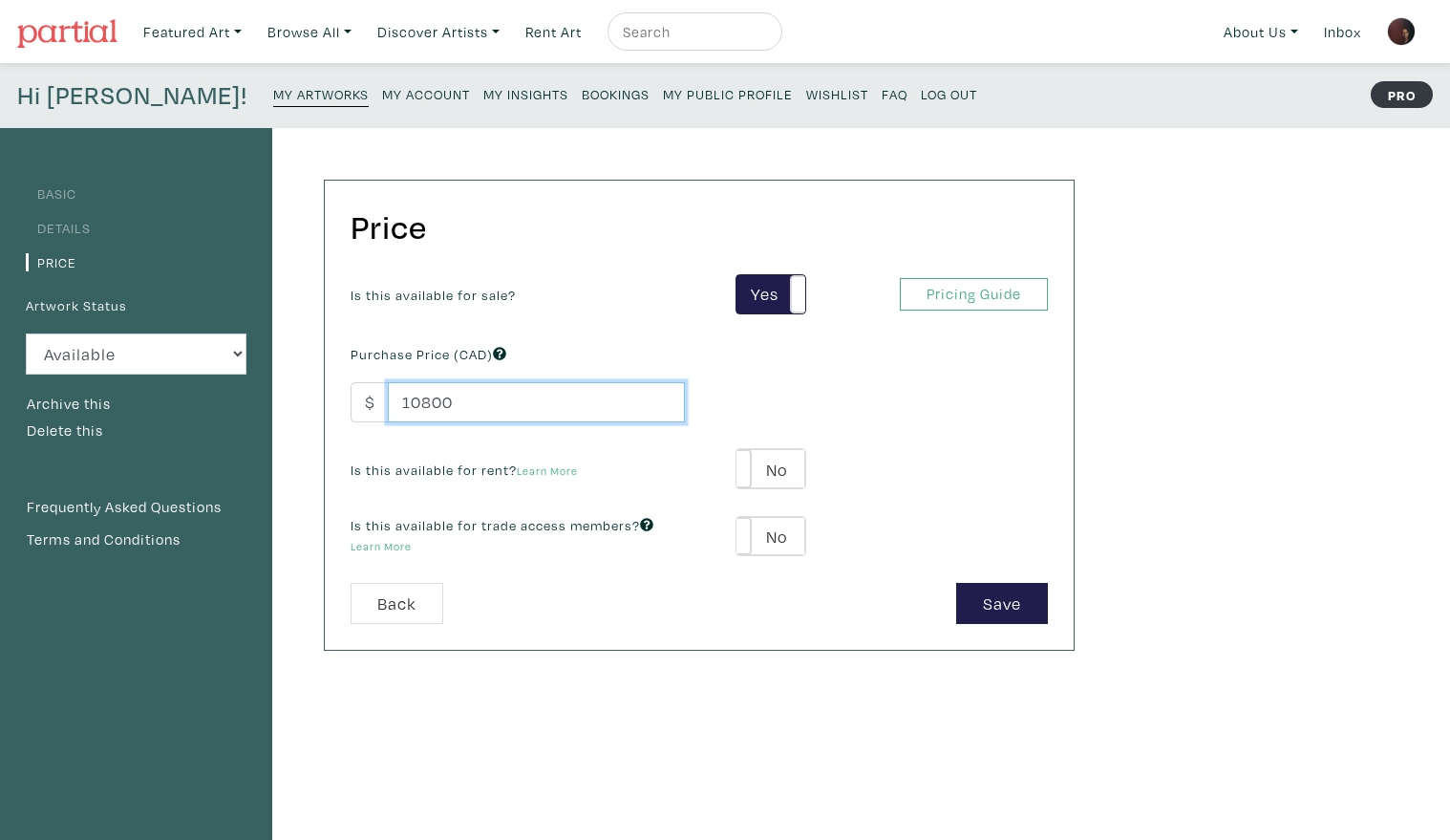
drag, startPoint x: 468, startPoint y: 401, endPoint x: 323, endPoint y: 406, distance: 145.1
click at [323, 406] on div "Price Is this available for sale? Yes No Yes No Pricing Guide PRO Purchase Pric…" at bounding box center [681, 646] width 817 height 1037
type input "2000"
click at [1004, 604] on button "Save" at bounding box center [1002, 603] width 92 height 41
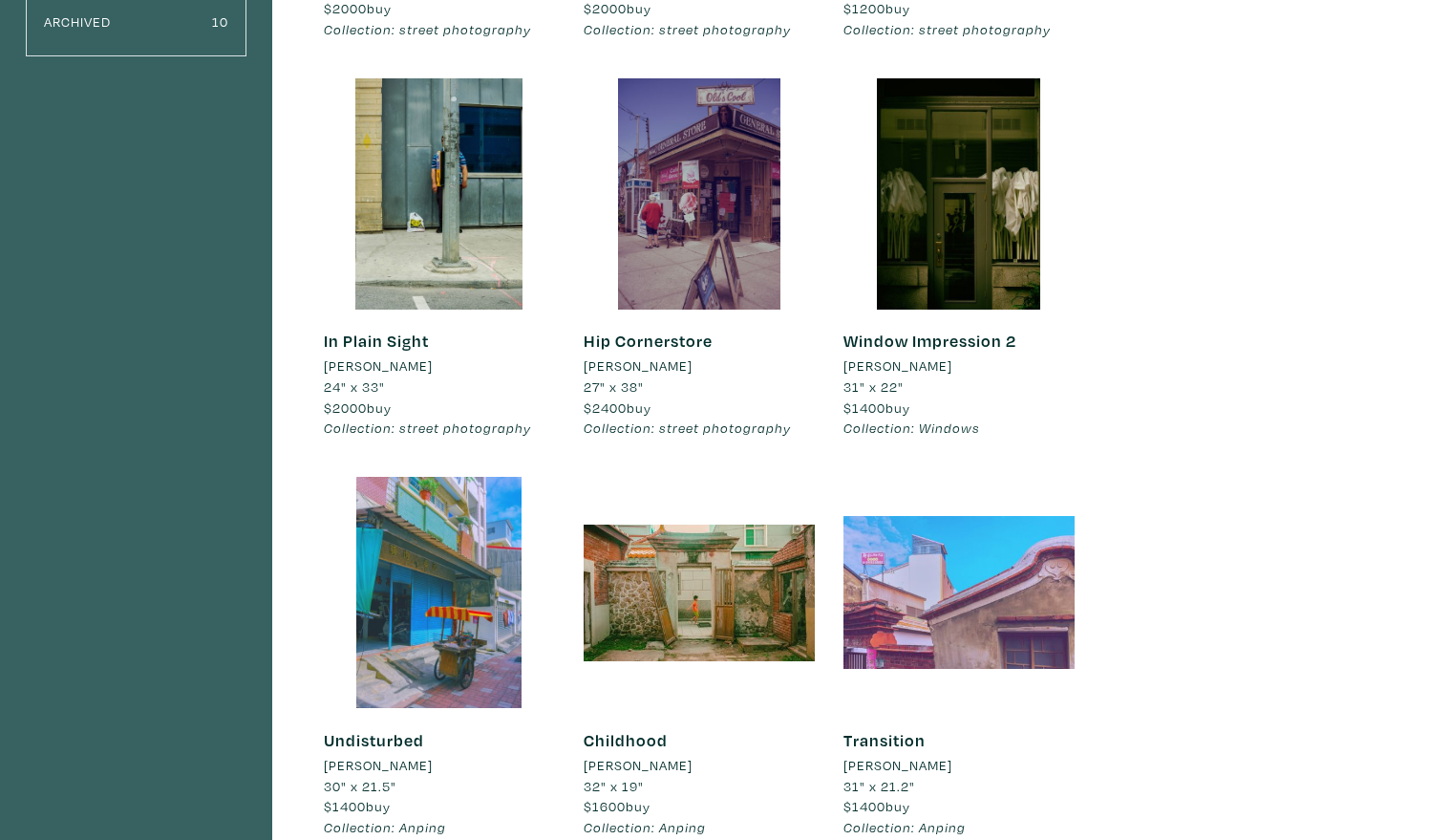
scroll to position [171, 0]
